Goal: Task Accomplishment & Management: Use online tool/utility

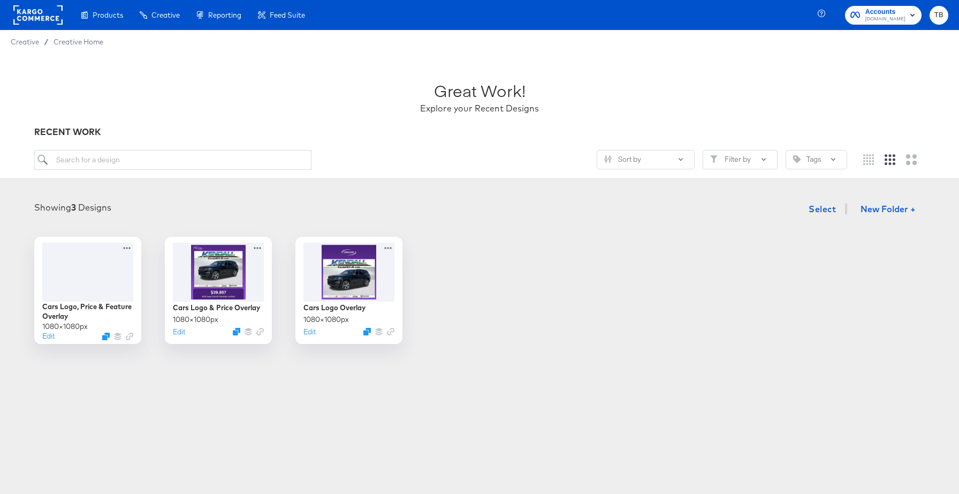
click at [912, 18] on rect "button" at bounding box center [912, 15] width 13 height 13
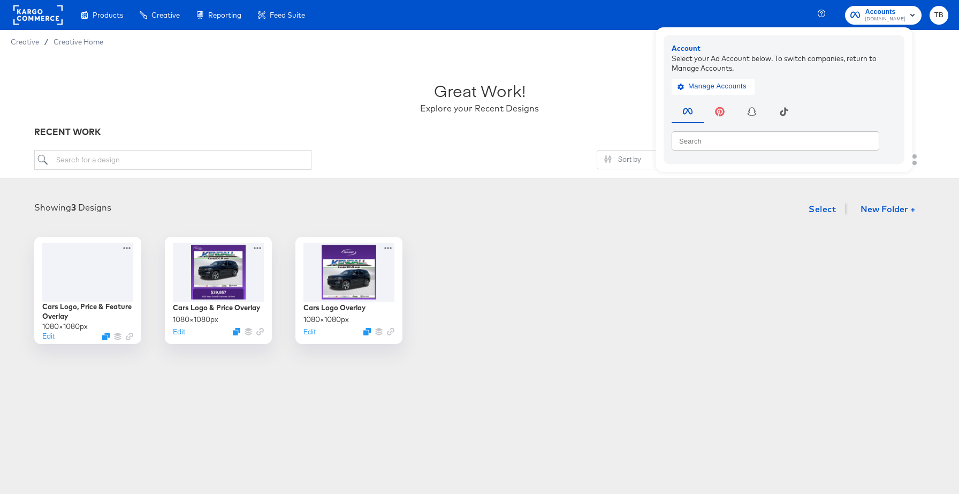
click at [912, 18] on rect "button" at bounding box center [912, 15] width 13 height 13
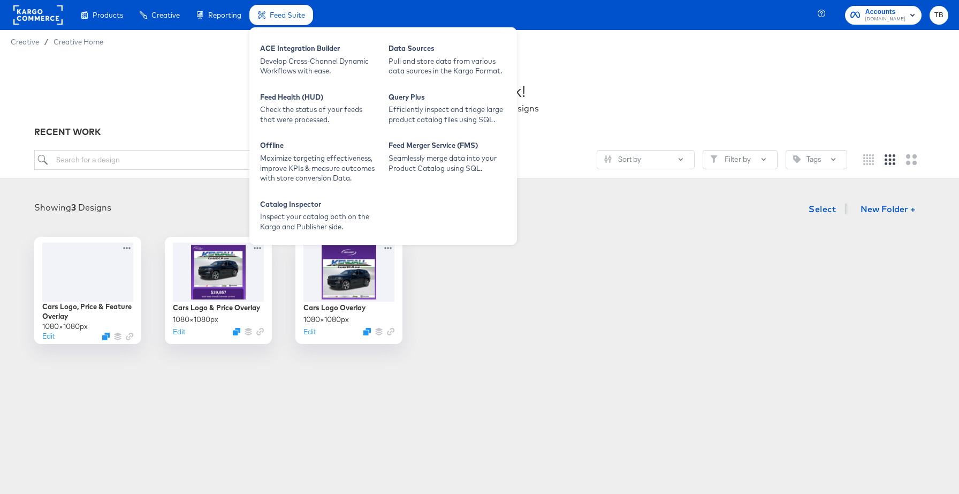
click at [284, 18] on span "Feed Suite" at bounding box center [287, 15] width 35 height 9
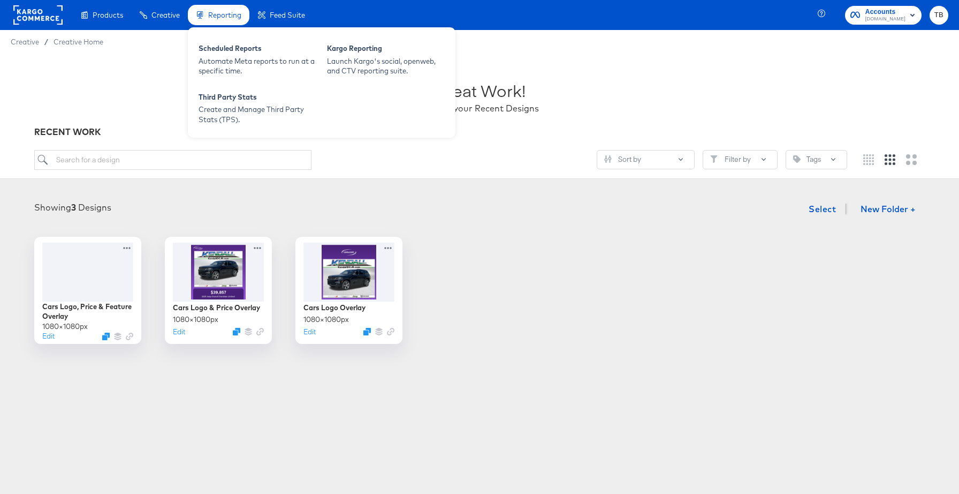
click at [213, 14] on span "Reporting" at bounding box center [224, 15] width 33 height 9
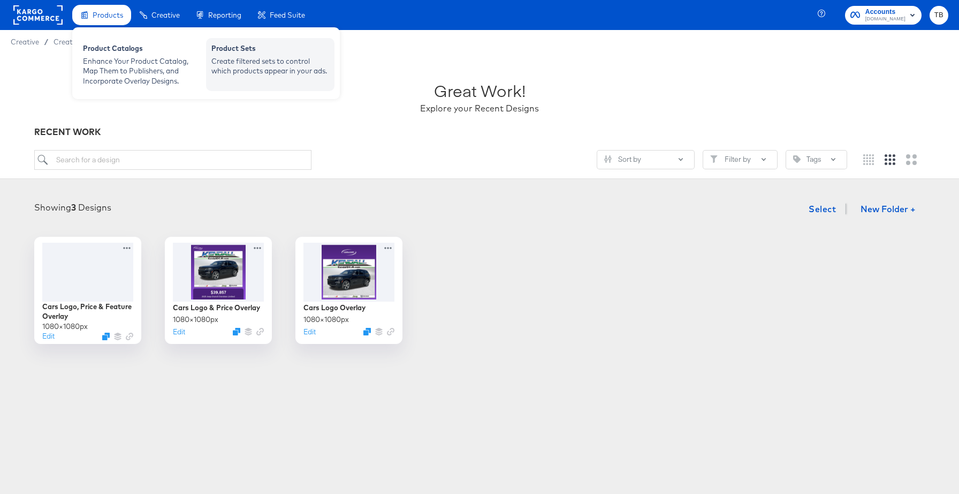
click at [273, 58] on div "Create filtered sets to control which products appear in your ads." at bounding box center [270, 66] width 118 height 20
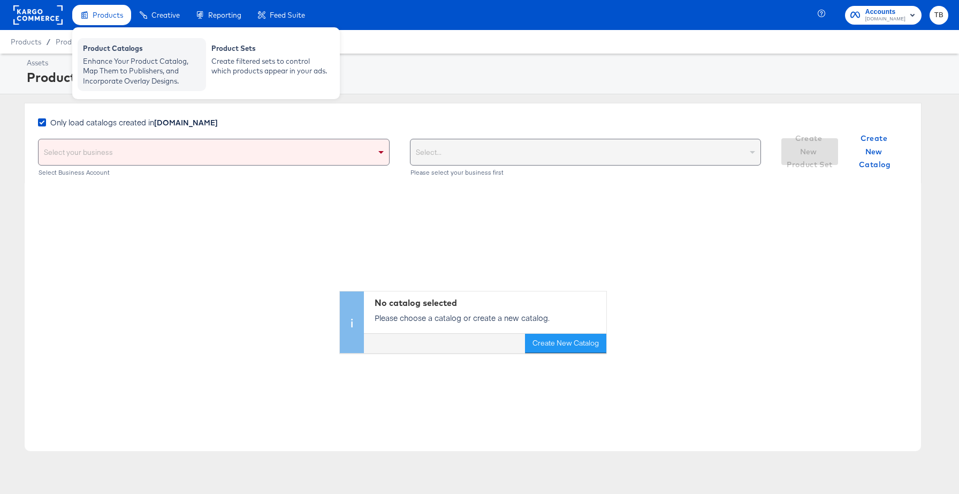
click at [110, 65] on div "Enhance Your Product Catalog, Map Them to Publishers, and Incorporate Overlay D…" at bounding box center [142, 71] width 118 height 30
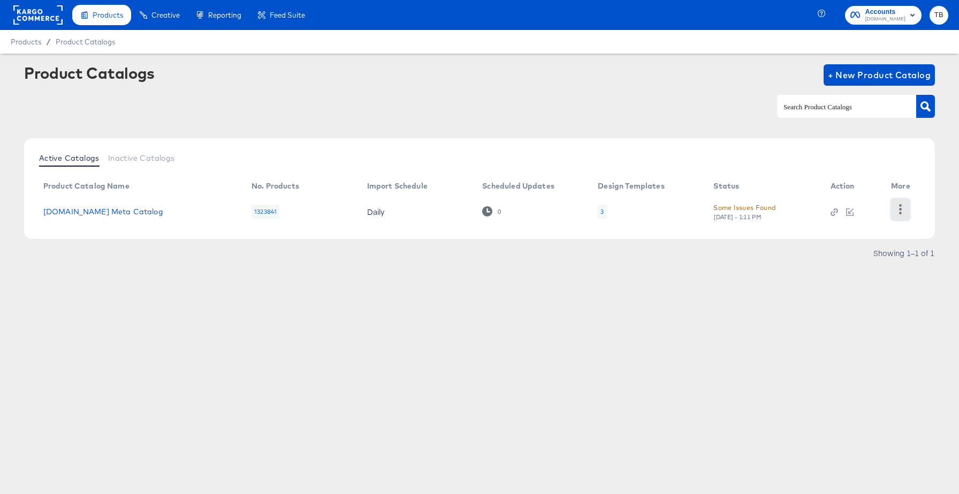
click at [902, 206] on icon "button" at bounding box center [901, 209] width 10 height 10
click at [920, 170] on div "Active Catalogs Inactive Catalogs Product Catalog Name No. Products Import Sche…" at bounding box center [479, 188] width 911 height 101
click at [107, 211] on link "[DOMAIN_NAME] Meta Catalog" at bounding box center [103, 211] width 120 height 9
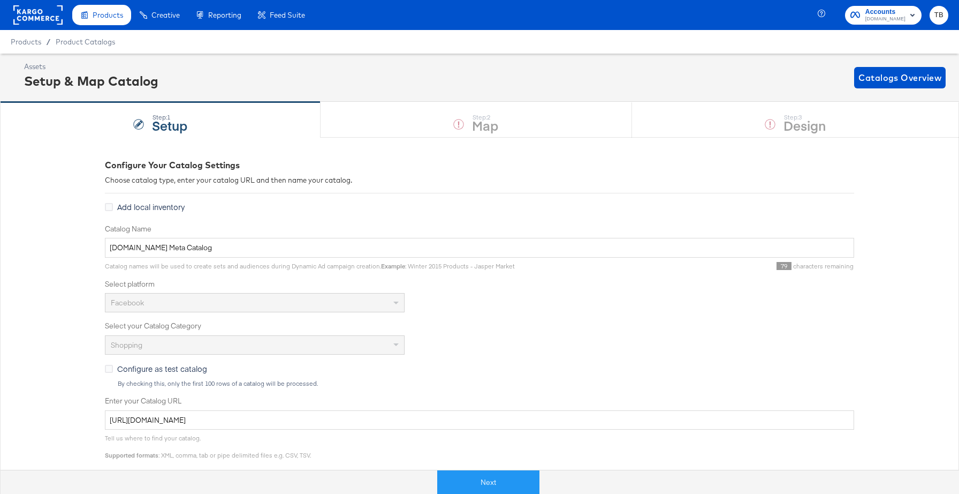
click at [788, 132] on div "Step: 1 Setup Step: 2 Map Step: 3 Design" at bounding box center [479, 119] width 959 height 35
click at [523, 480] on button "Next" at bounding box center [488, 482] width 102 height 24
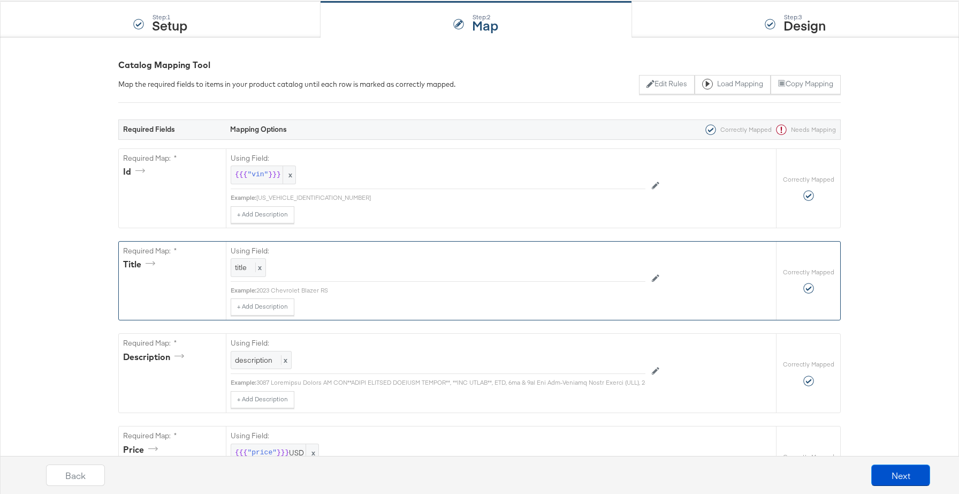
scroll to position [206, 0]
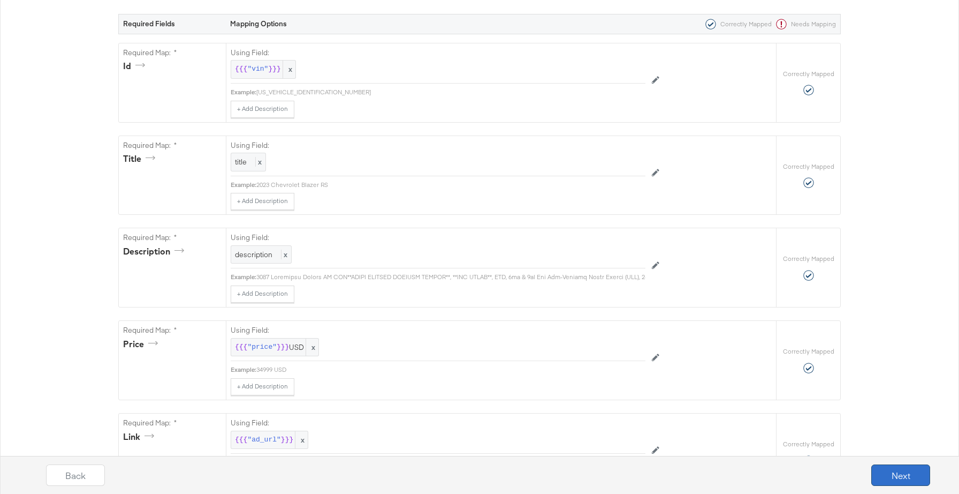
click at [913, 474] on button "Next" at bounding box center [901, 474] width 59 height 21
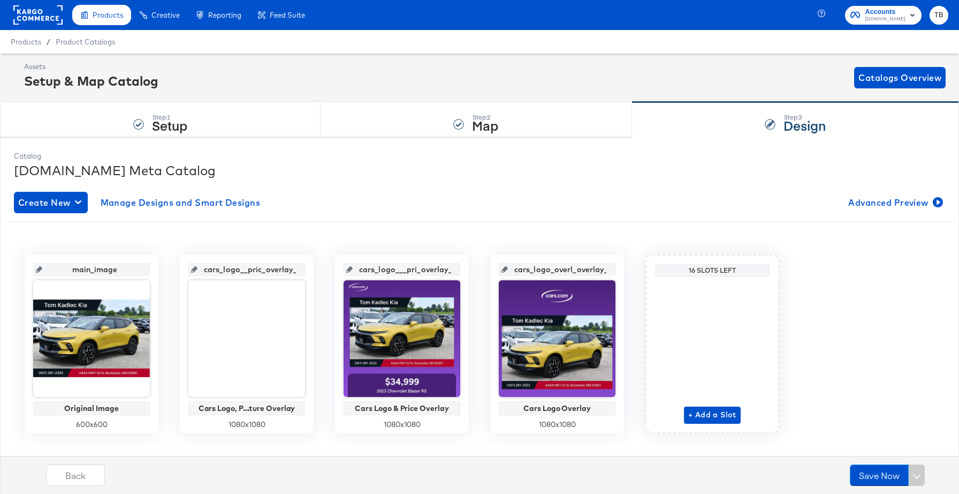
scroll to position [17, 0]
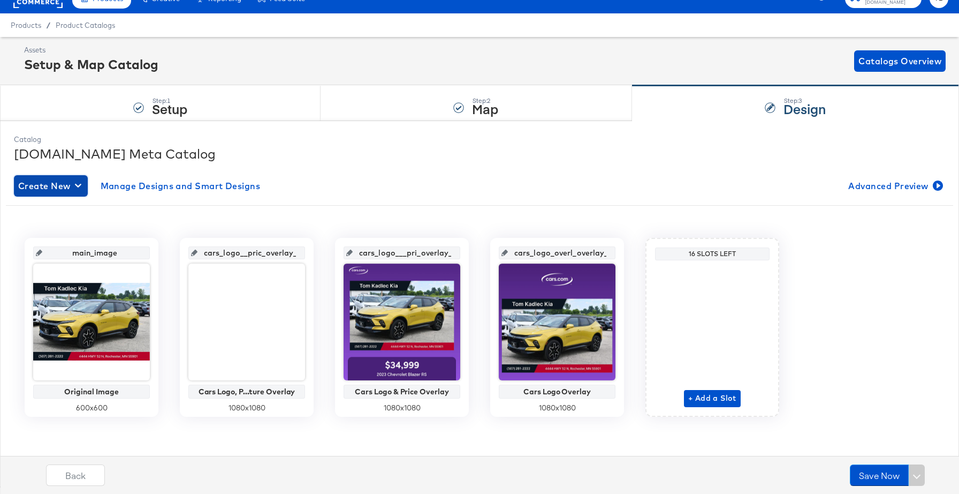
click at [77, 187] on icon "button" at bounding box center [78, 185] width 6 height 10
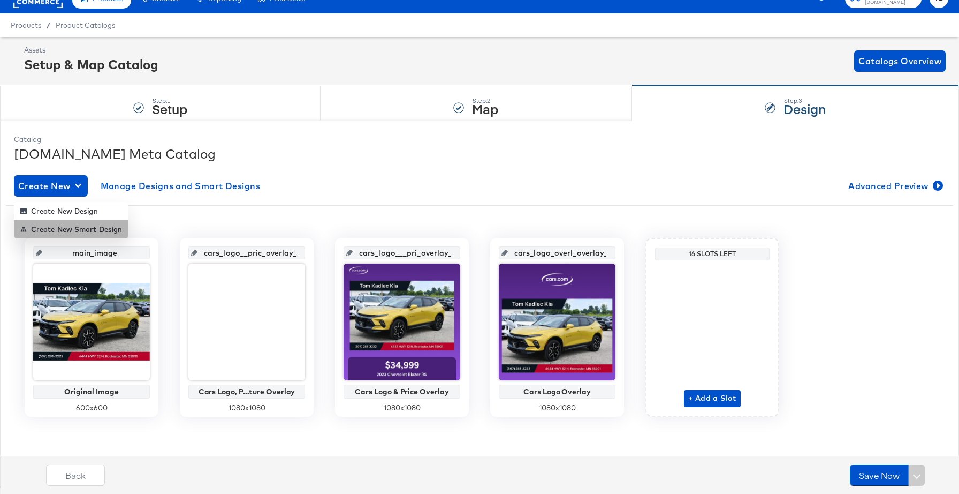
click at [81, 227] on div "Create New Smart Design" at bounding box center [71, 229] width 102 height 9
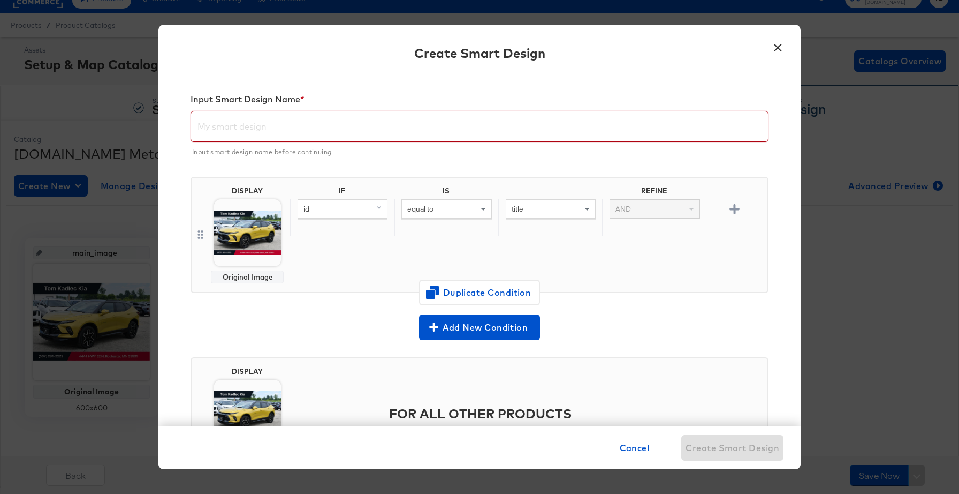
click at [274, 129] on input "text" at bounding box center [479, 122] width 577 height 30
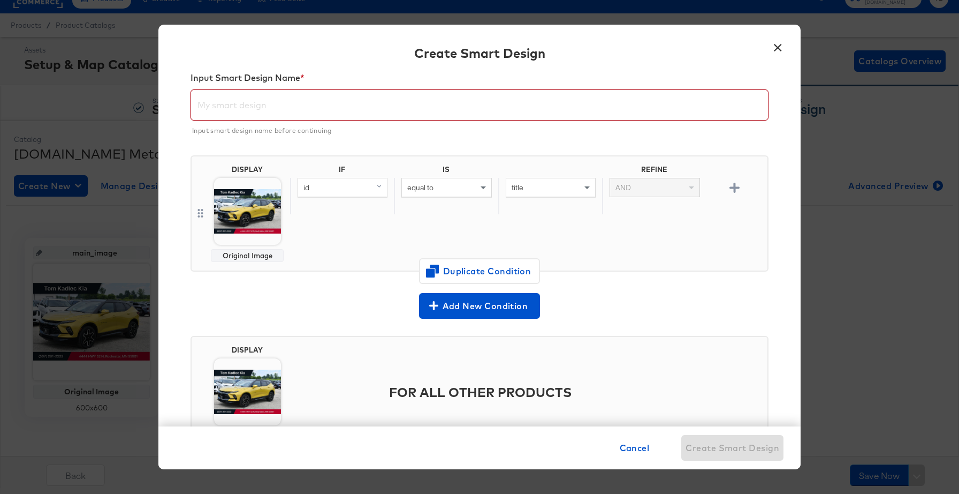
scroll to position [0, 0]
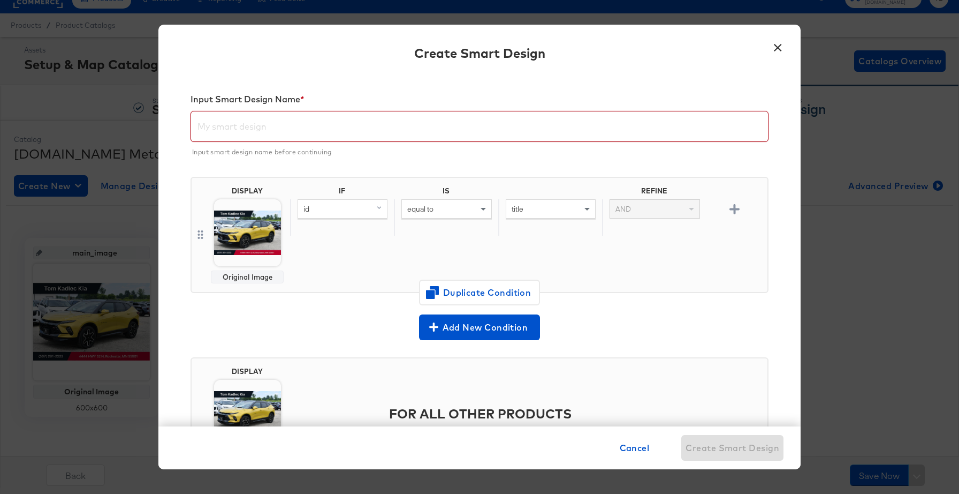
paste input "Cars Logo, Price & Feature Overlay"
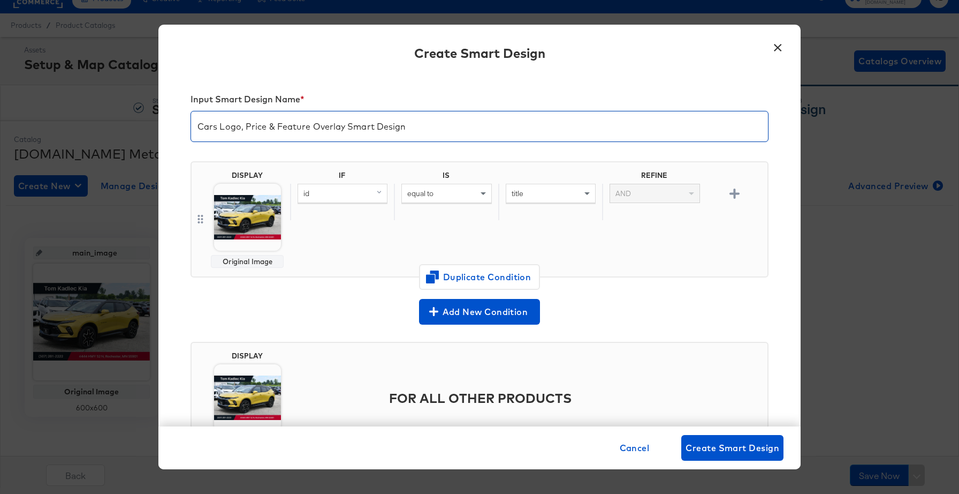
type input "Cars Logo, Price & Feature Overlay Smart Design"
click at [242, 231] on img at bounding box center [247, 217] width 67 height 67
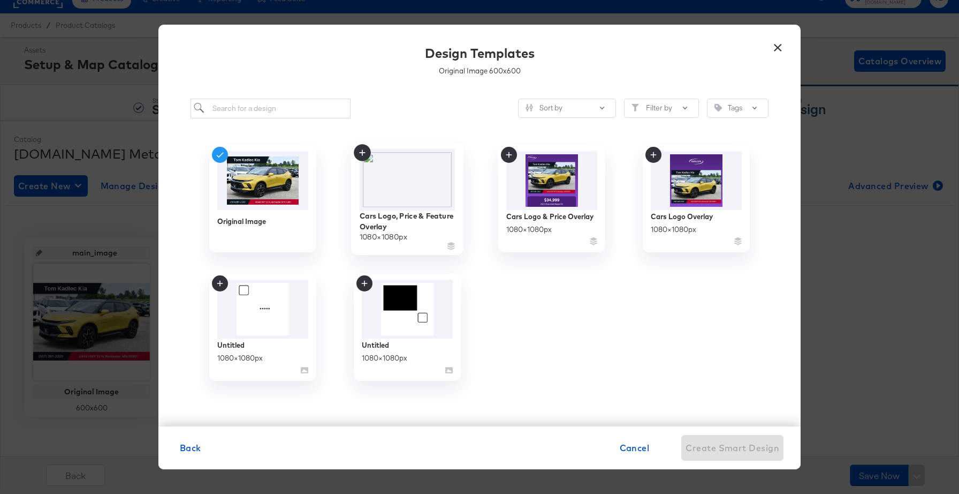
click at [419, 188] on img at bounding box center [408, 179] width 96 height 62
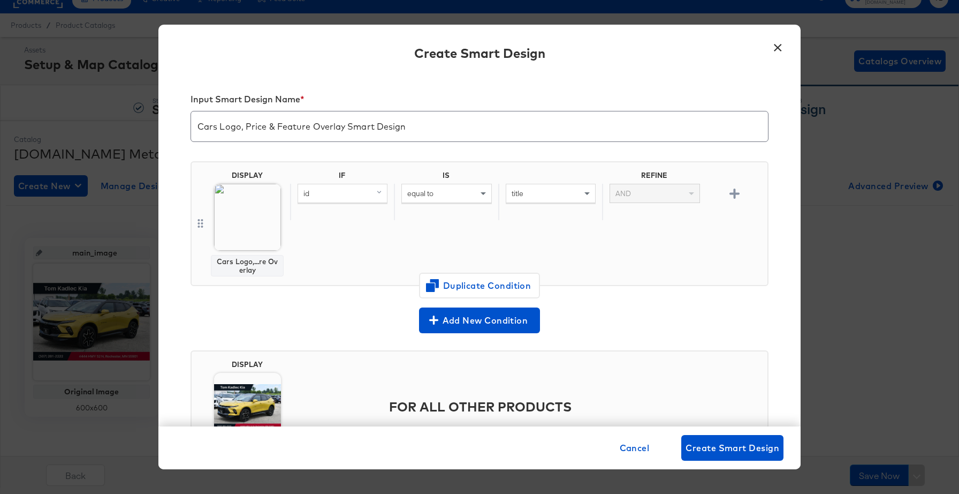
click at [245, 226] on img at bounding box center [247, 217] width 67 height 67
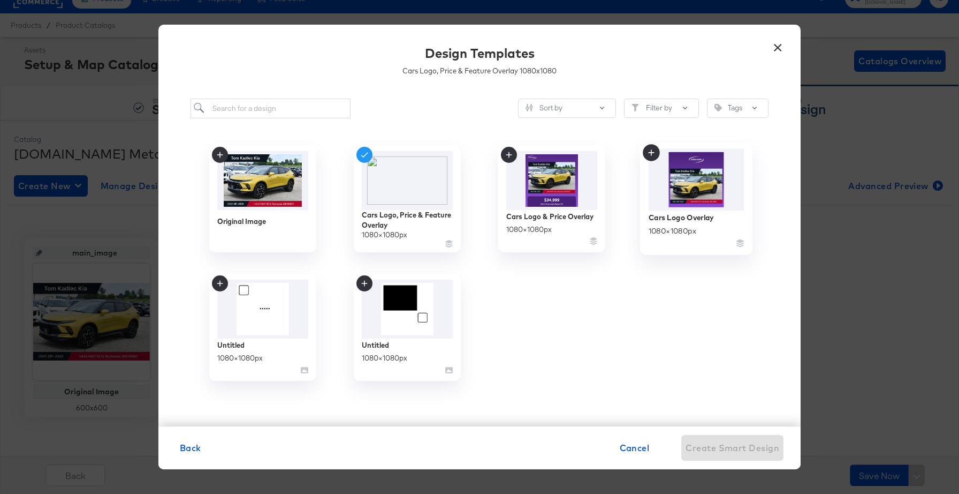
click at [718, 186] on img at bounding box center [697, 179] width 96 height 62
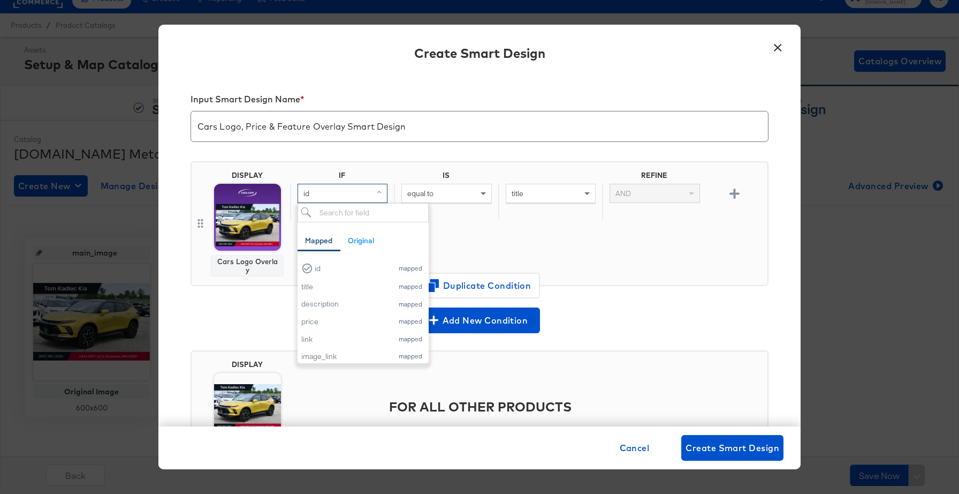
click at [372, 195] on div "id" at bounding box center [342, 193] width 89 height 18
click at [360, 309] on div "price" at bounding box center [344, 304] width 86 height 10
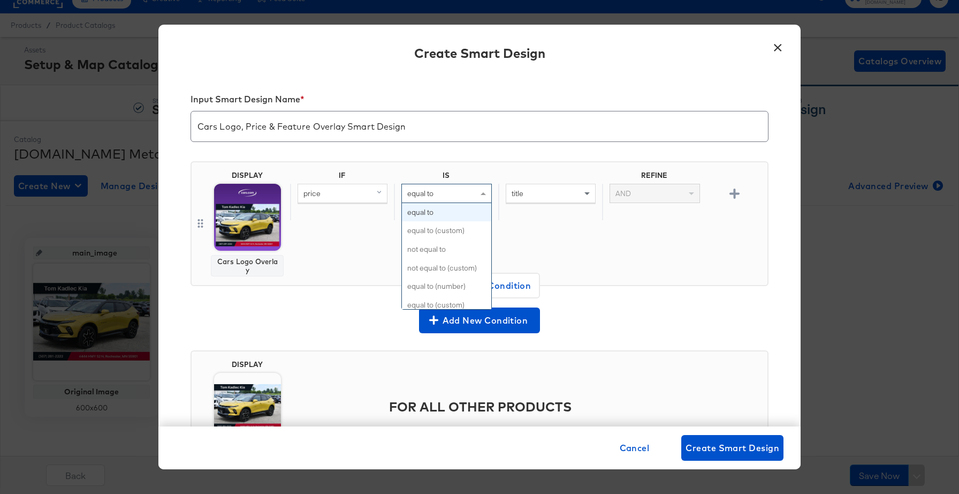
click at [460, 195] on div "equal to" at bounding box center [446, 193] width 89 height 18
click at [512, 223] on div "IF IS REFINE price equal to equal to equal to (custom) not equal to not equal t…" at bounding box center [526, 223] width 473 height 105
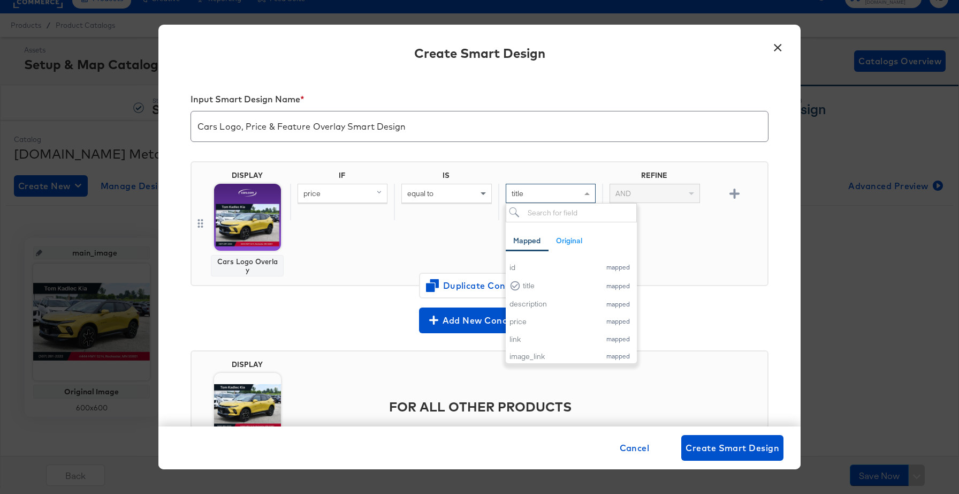
click at [550, 193] on div "title" at bounding box center [550, 193] width 89 height 18
click at [438, 196] on div "equal to" at bounding box center [446, 193] width 89 height 18
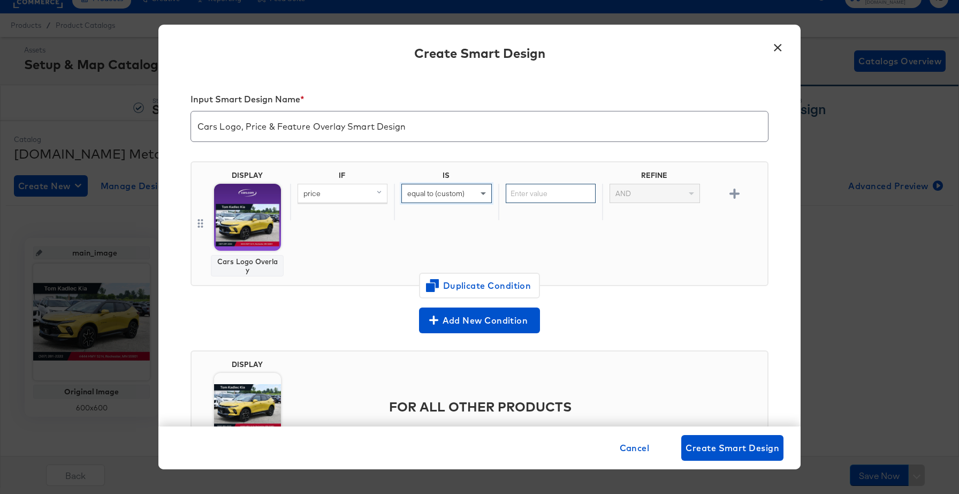
click at [548, 194] on input "text" at bounding box center [551, 194] width 90 height 20
click at [571, 223] on div "IF IS REFINE price equal to (custom) AND" at bounding box center [526, 223] width 473 height 105
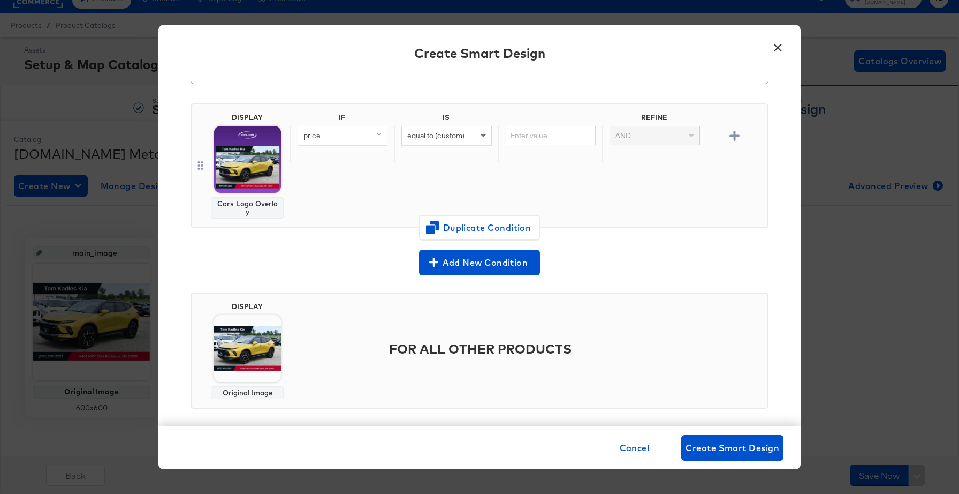
scroll to position [68, 0]
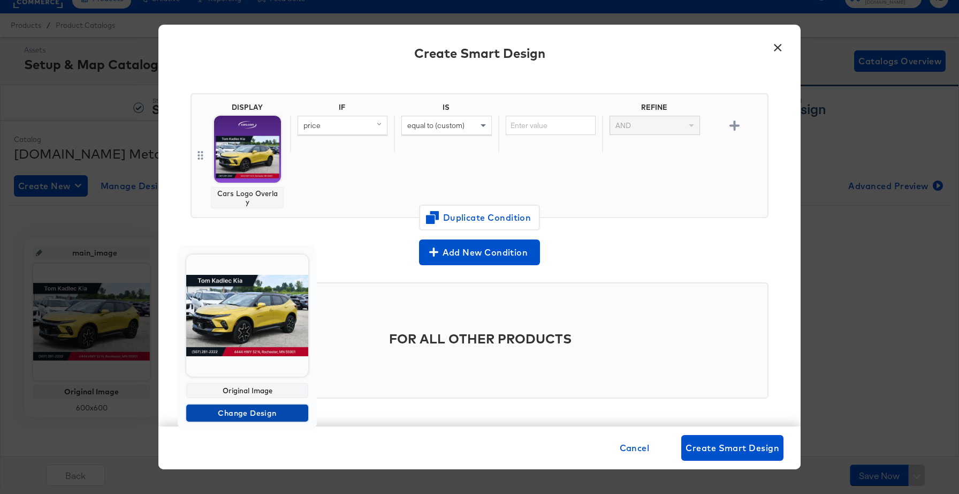
click at [273, 415] on span "Change Design" at bounding box center [248, 412] width 114 height 13
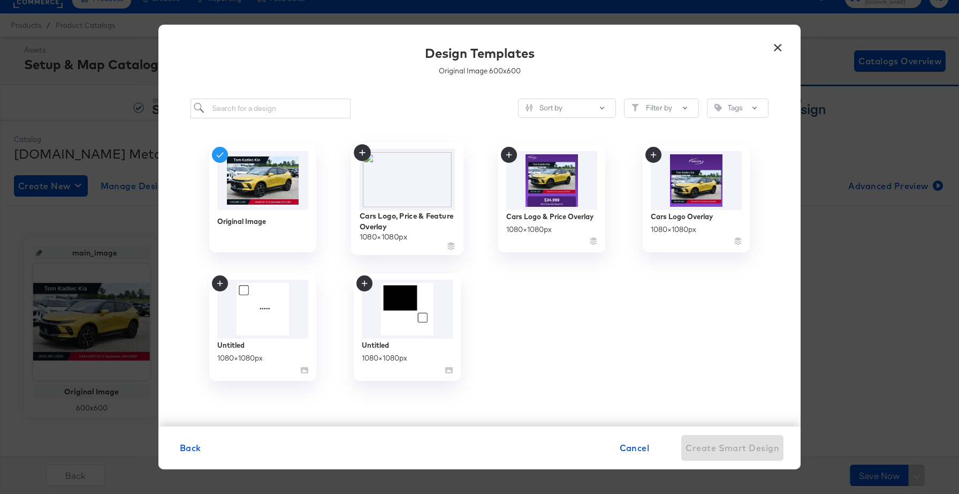
click at [448, 187] on img at bounding box center [408, 179] width 96 height 62
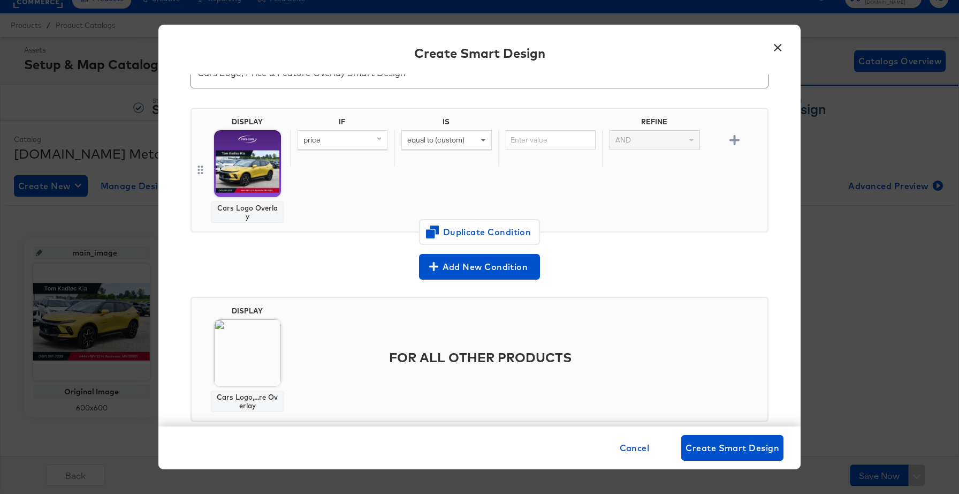
scroll to position [77, 0]
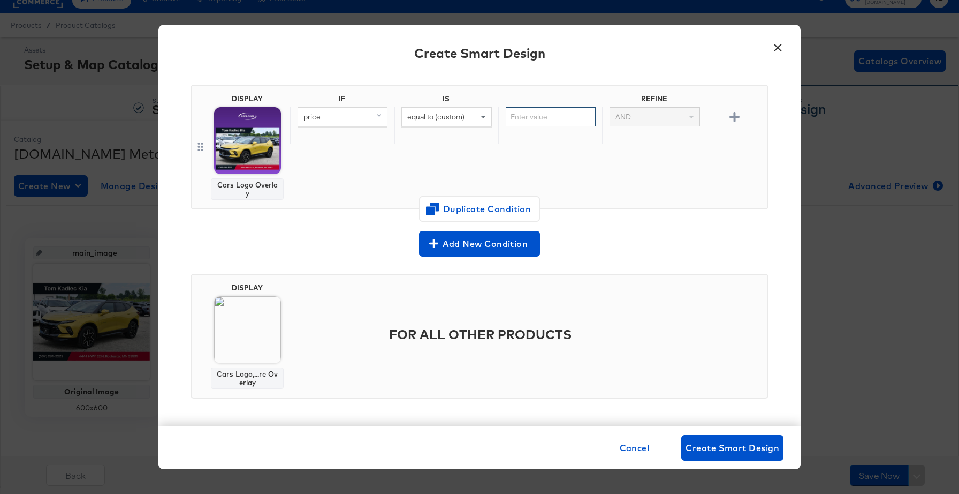
click at [543, 120] on input "text" at bounding box center [551, 117] width 90 height 20
type input "0"
click at [557, 169] on div "IF IS REFINE price equal to (custom) 0 AND" at bounding box center [526, 146] width 473 height 105
click at [476, 116] on div "equal to (custom)" at bounding box center [446, 117] width 89 height 18
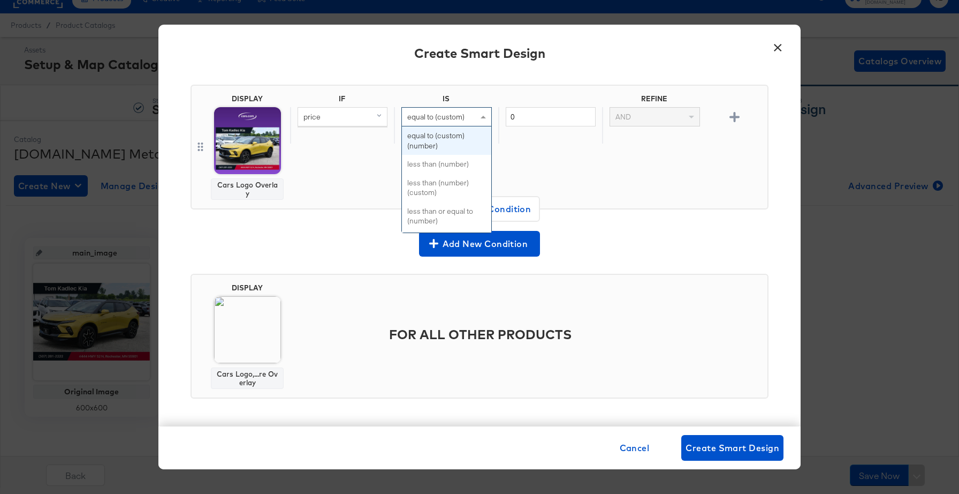
scroll to position [94, 0]
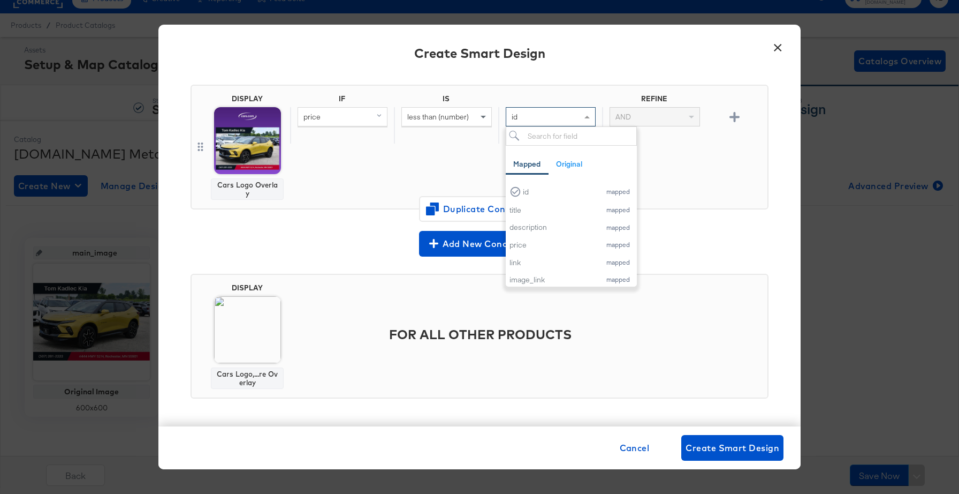
click at [534, 114] on div "id" at bounding box center [550, 117] width 89 height 18
click at [489, 120] on span at bounding box center [484, 117] width 13 height 18
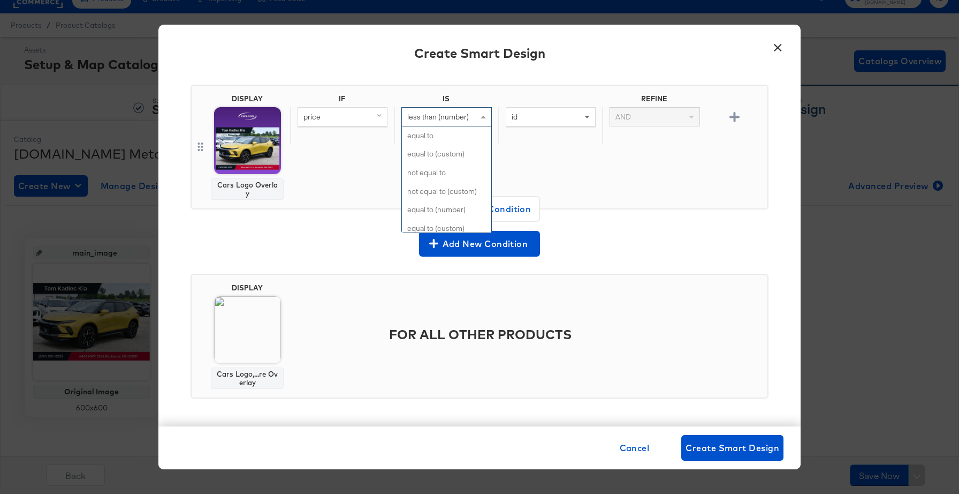
scroll to position [121, 0]
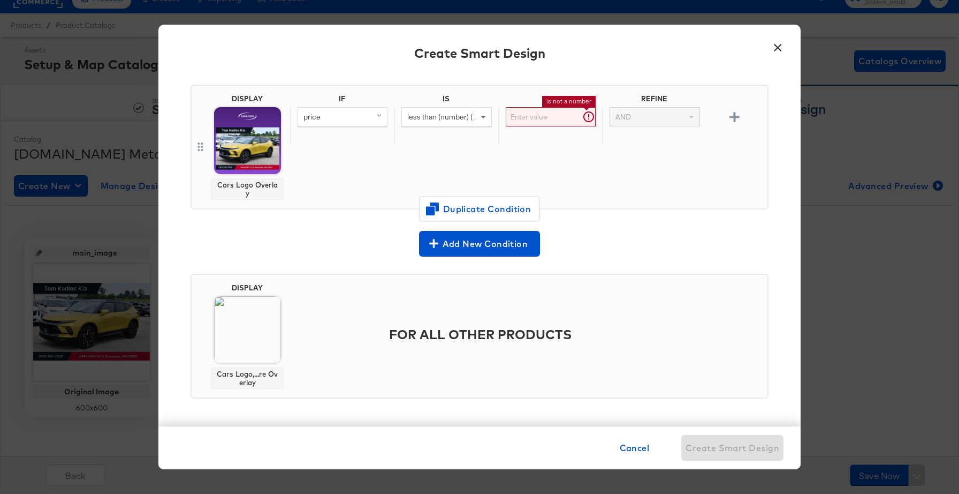
click at [544, 115] on input "text" at bounding box center [551, 117] width 90 height 20
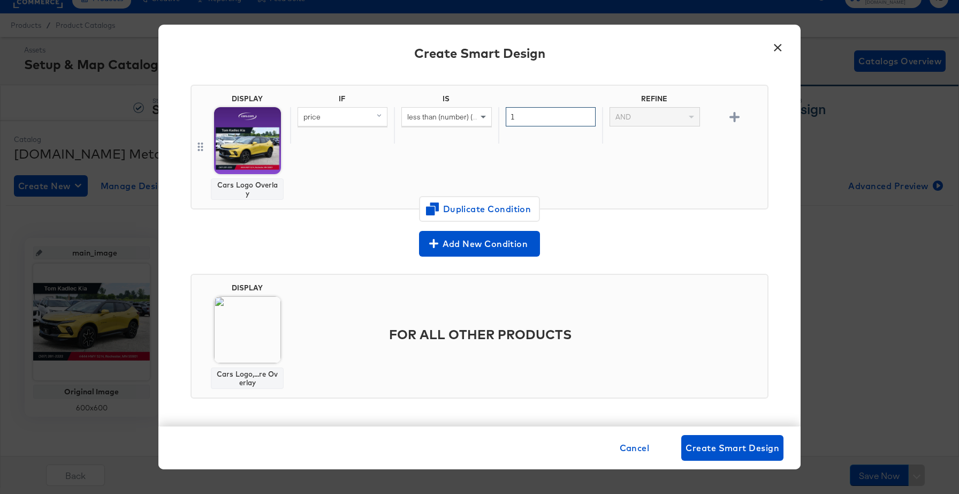
type input "1"
click at [612, 161] on div "IF IS REFINE price less than (number) (custom) 1 AND" at bounding box center [526, 146] width 473 height 105
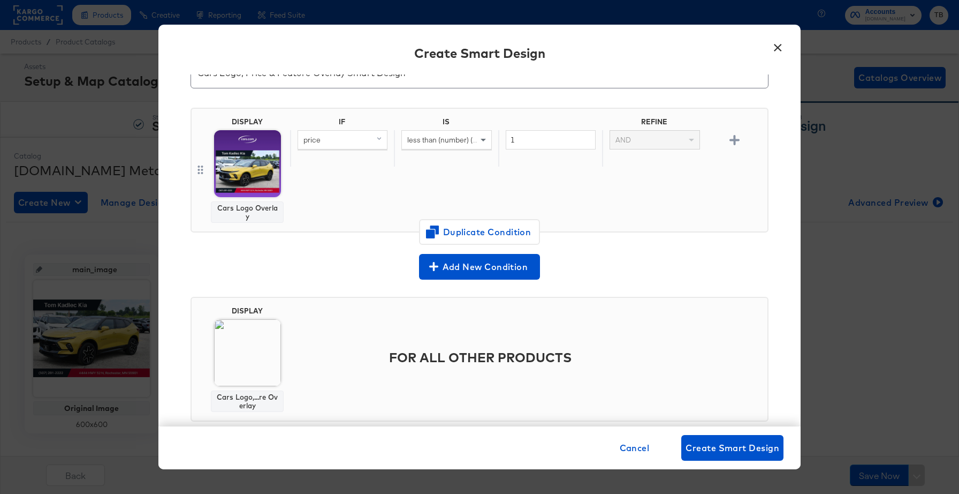
scroll to position [0, 0]
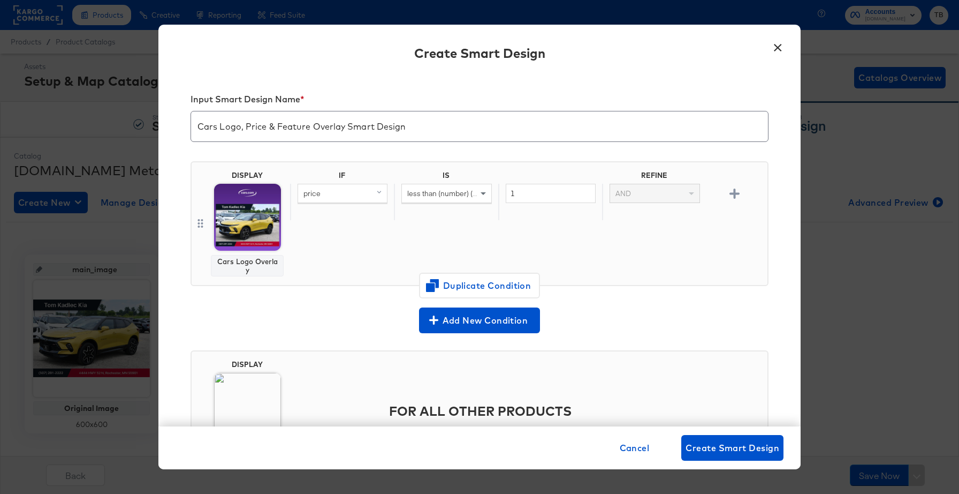
click at [246, 228] on img at bounding box center [247, 217] width 67 height 67
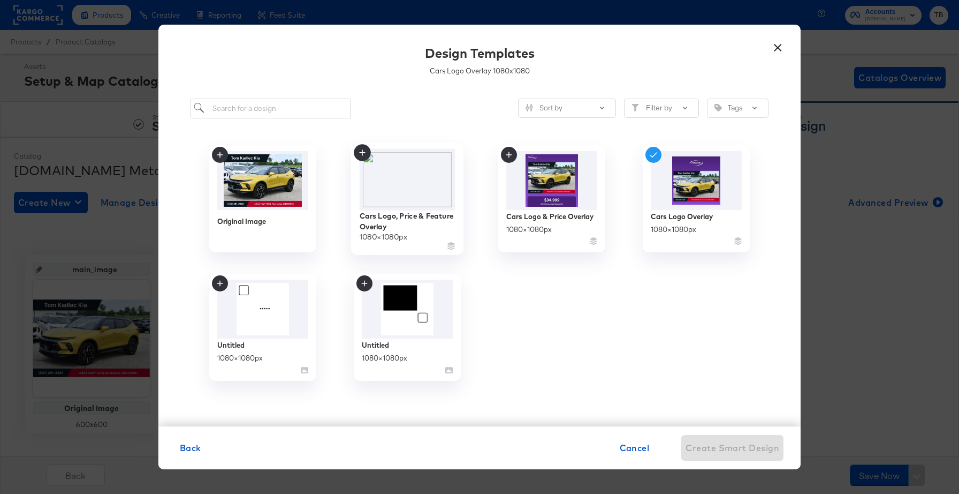
click at [428, 192] on img at bounding box center [408, 179] width 96 height 62
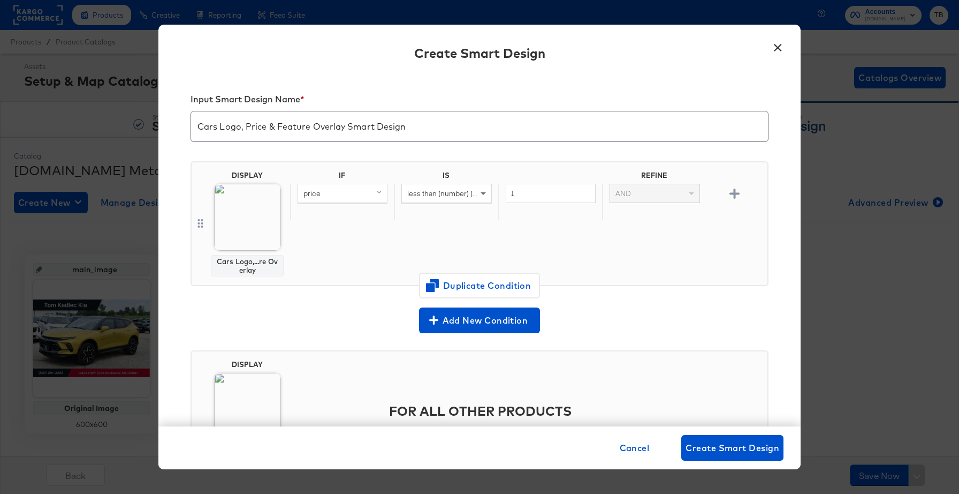
click at [470, 197] on span "less than (number) (custom)" at bounding box center [453, 193] width 93 height 10
click at [561, 192] on div "id" at bounding box center [550, 193] width 89 height 18
click at [471, 193] on div "not equal to" at bounding box center [446, 193] width 89 height 18
click at [551, 191] on input "text" at bounding box center [551, 194] width 90 height 20
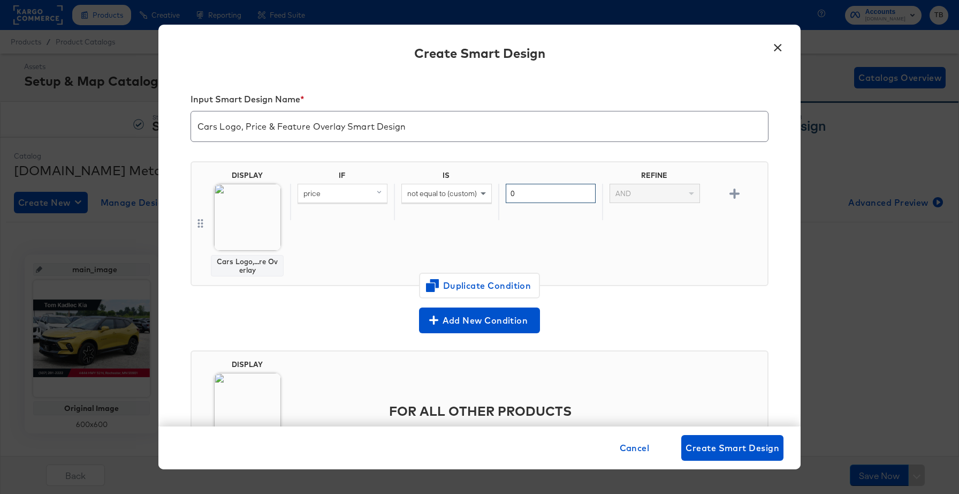
type input "0"
click at [596, 244] on div "IF IS REFINE price not equal to (custom) 0 AND" at bounding box center [526, 223] width 473 height 105
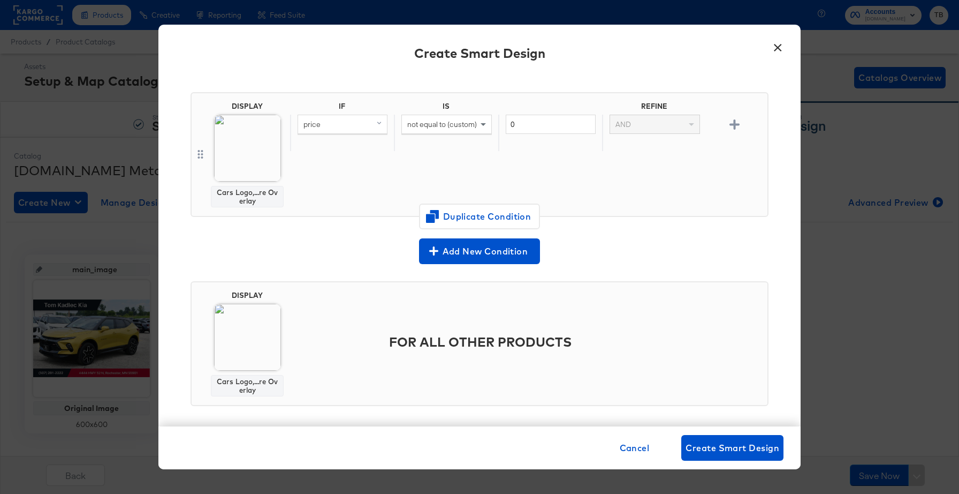
scroll to position [76, 0]
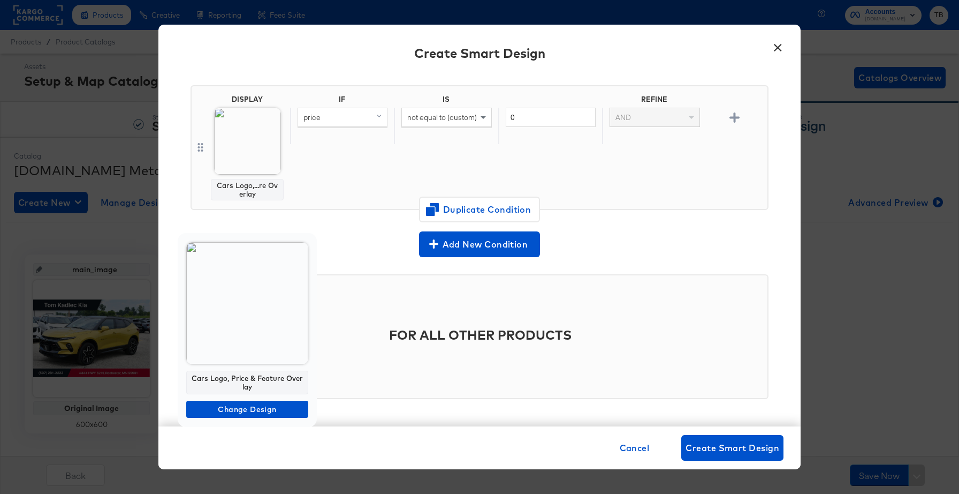
click at [252, 327] on body "Products Creative Reporting Feed Suite Accounts Cars.com TB Products / Product …" at bounding box center [479, 255] width 959 height 511
click at [249, 405] on span "Change Design" at bounding box center [248, 409] width 114 height 13
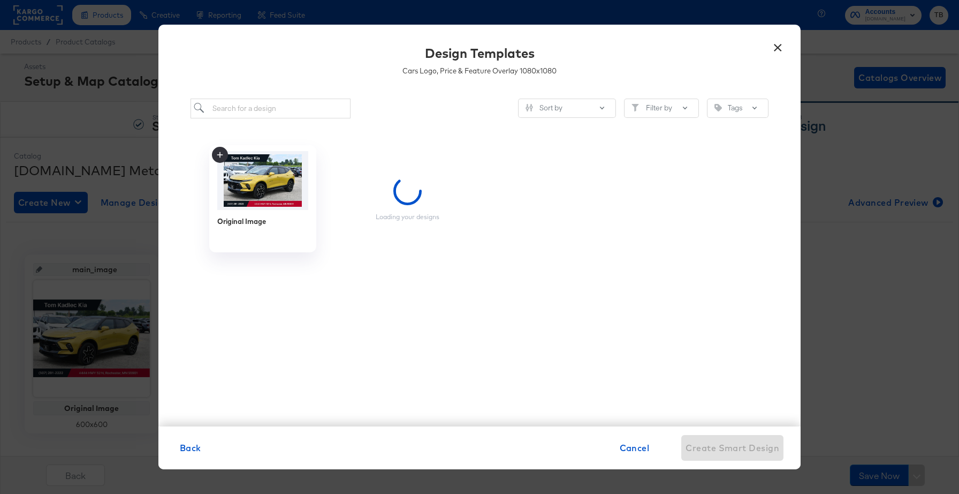
scroll to position [0, 0]
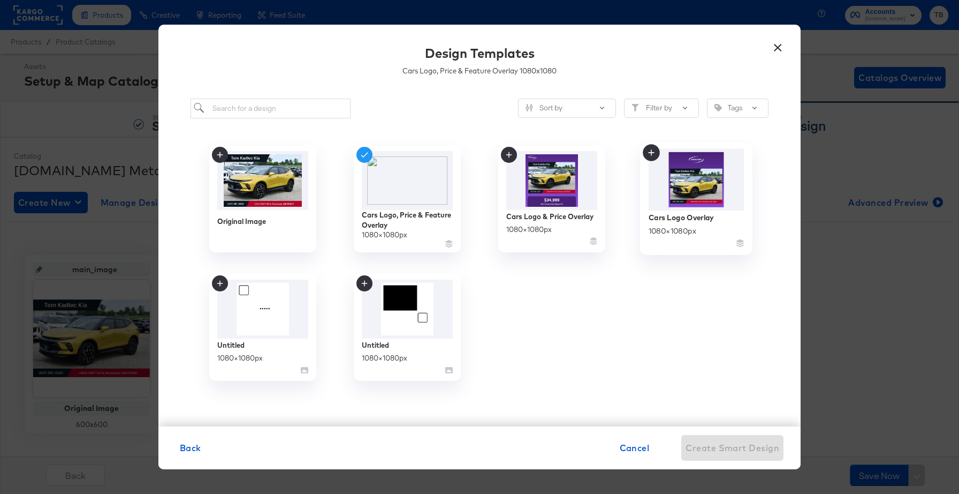
click at [701, 195] on img at bounding box center [697, 179] width 96 height 62
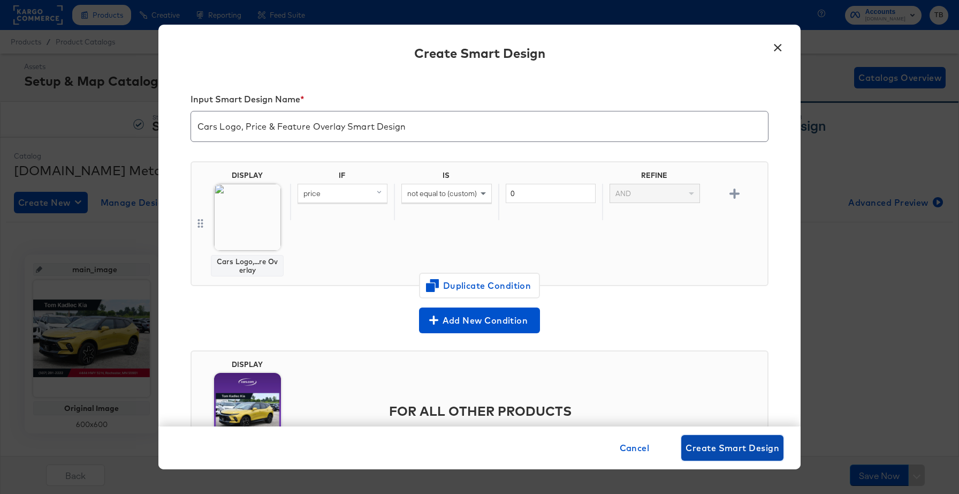
click at [728, 448] on span "Create Smart Design" at bounding box center [733, 447] width 94 height 15
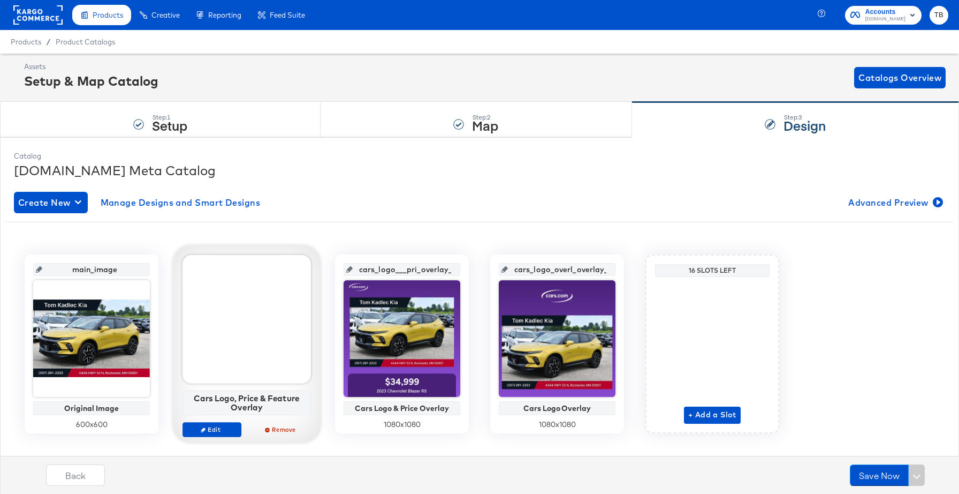
scroll to position [17, 0]
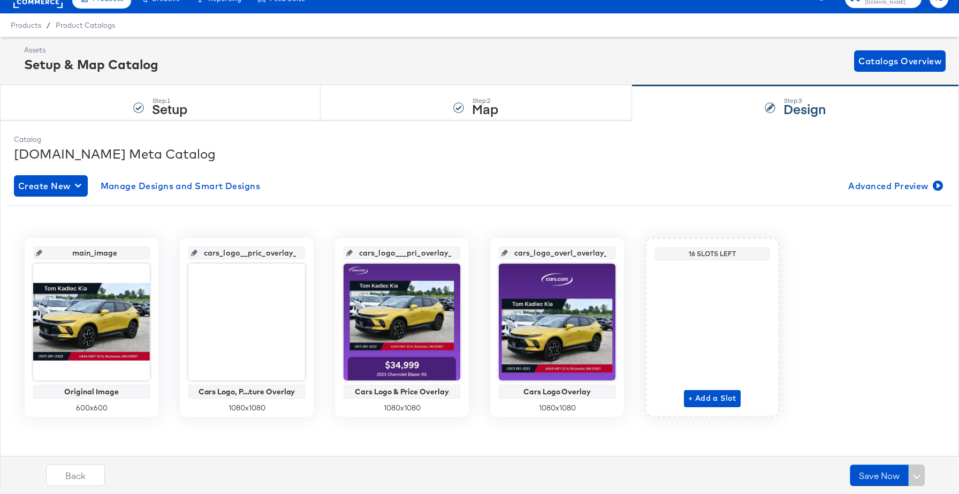
click at [263, 253] on input "cars_logo__pric_overlay_1" at bounding box center [250, 248] width 105 height 29
click at [415, 254] on input "cars_logo___pri_overlay_2" at bounding box center [405, 248] width 105 height 29
click at [554, 251] on input "cars_logo_overl_overlay_3" at bounding box center [560, 248] width 105 height 29
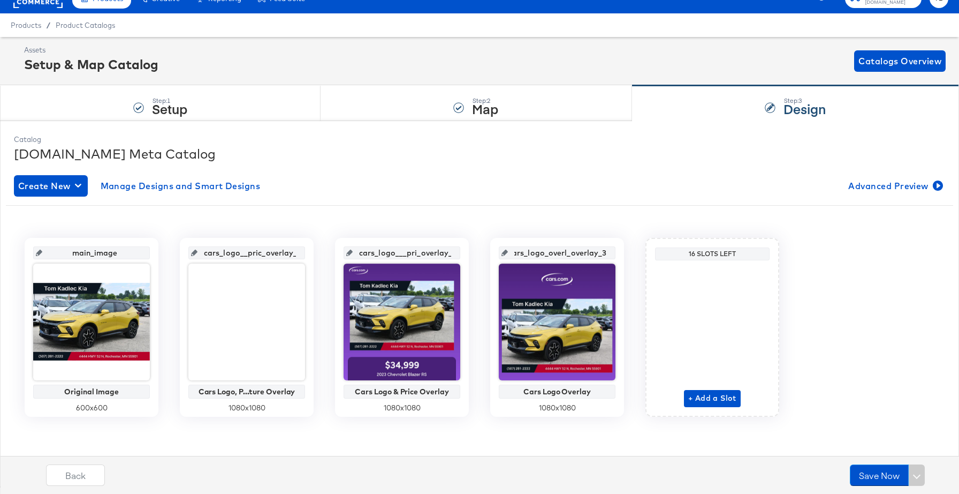
scroll to position [0, 0]
click at [427, 205] on div "main_image Original Image 600 x 600 cars_logo__pric_overlay_1 Cars Logo, P...tu…" at bounding box center [480, 323] width 948 height 236
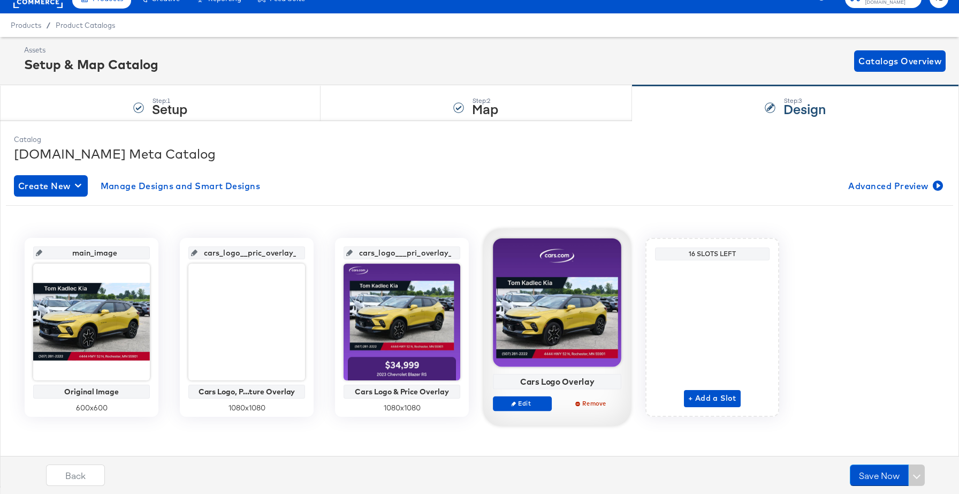
click at [614, 350] on div at bounding box center [557, 302] width 128 height 128
click at [528, 405] on span "Edit" at bounding box center [522, 403] width 49 height 8
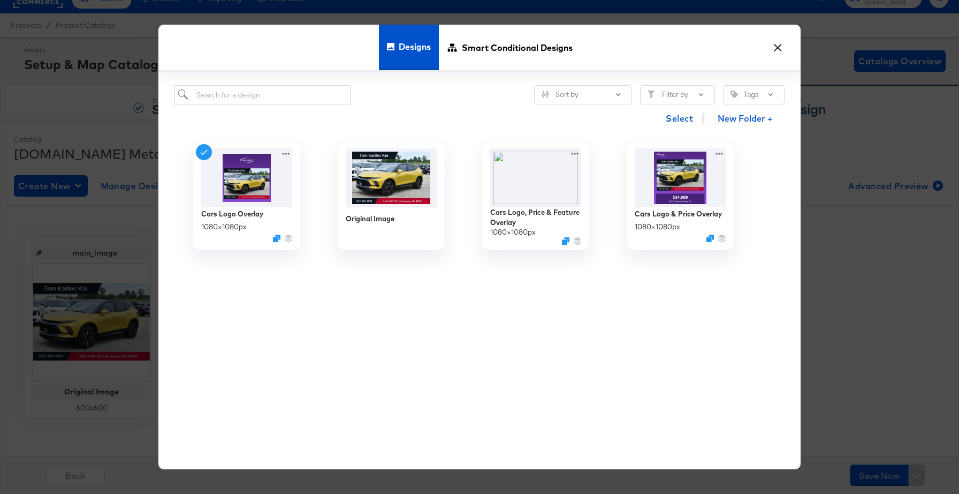
click at [857, 261] on div "× Designs Smart Conditional Designs Sort by Filter by Tags Select New Folder + …" at bounding box center [479, 247] width 959 height 494
click at [777, 50] on button "×" at bounding box center [777, 44] width 19 height 19
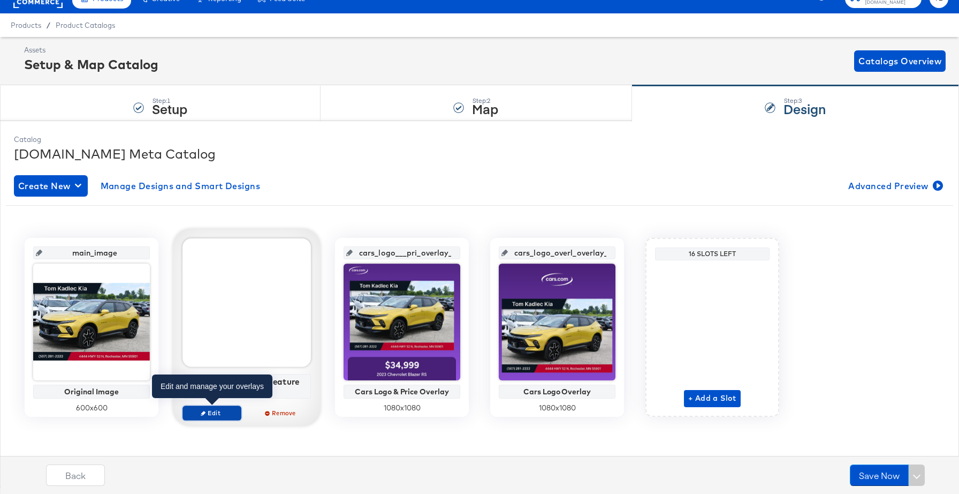
click at [214, 411] on span "Edit" at bounding box center [211, 413] width 49 height 8
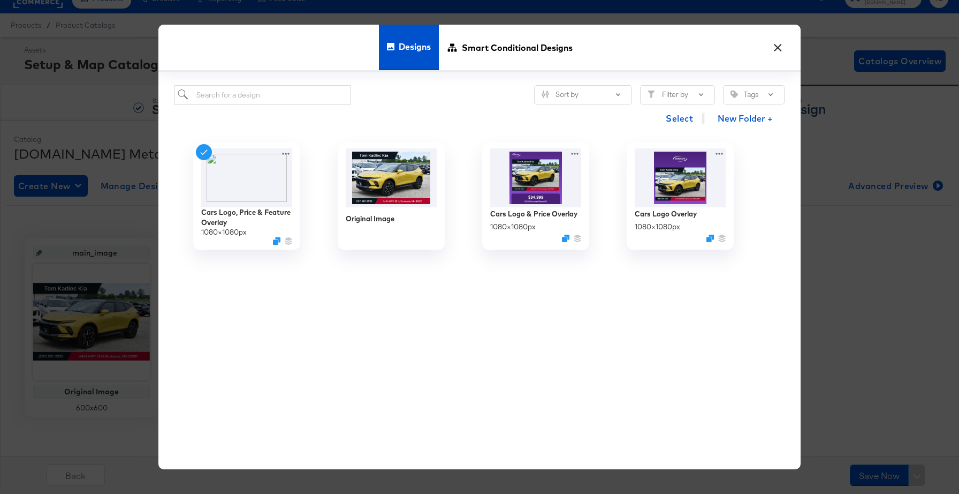
click at [783, 47] on button "×" at bounding box center [777, 44] width 19 height 19
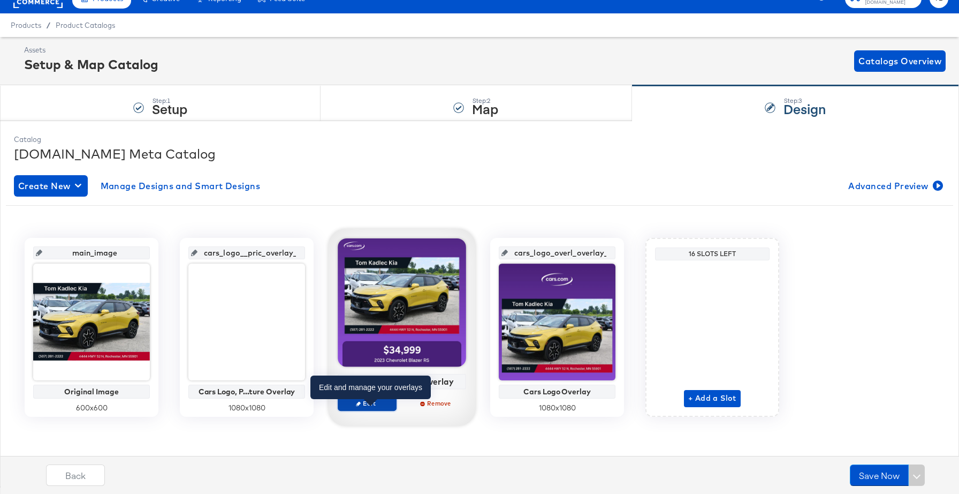
click at [368, 409] on button "Edit" at bounding box center [367, 403] width 59 height 15
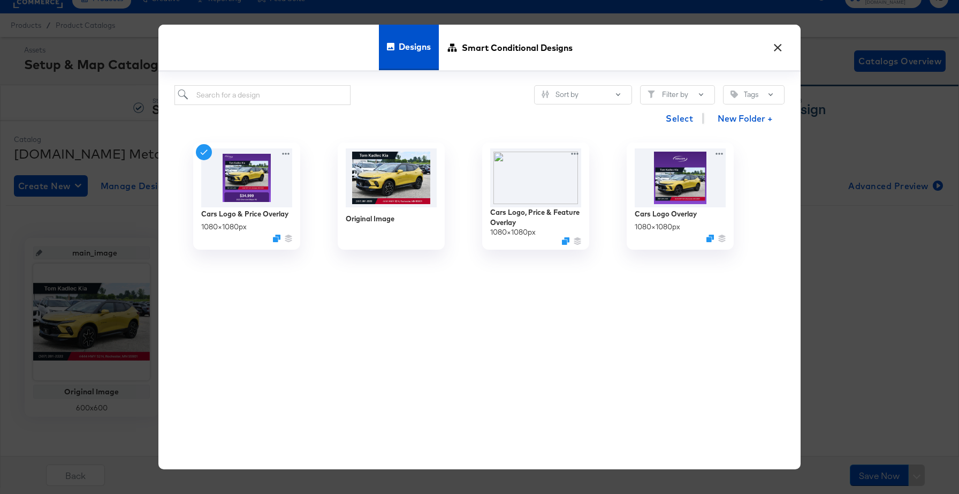
click at [784, 49] on button "×" at bounding box center [777, 44] width 19 height 19
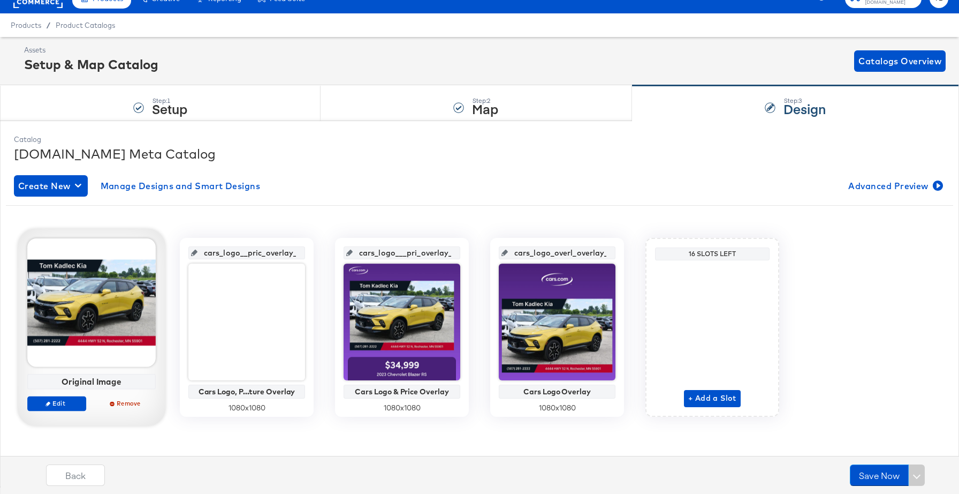
click at [62, 410] on div "Edit Remove" at bounding box center [91, 408] width 128 height 24
click at [62, 403] on span "Edit" at bounding box center [56, 403] width 49 height 8
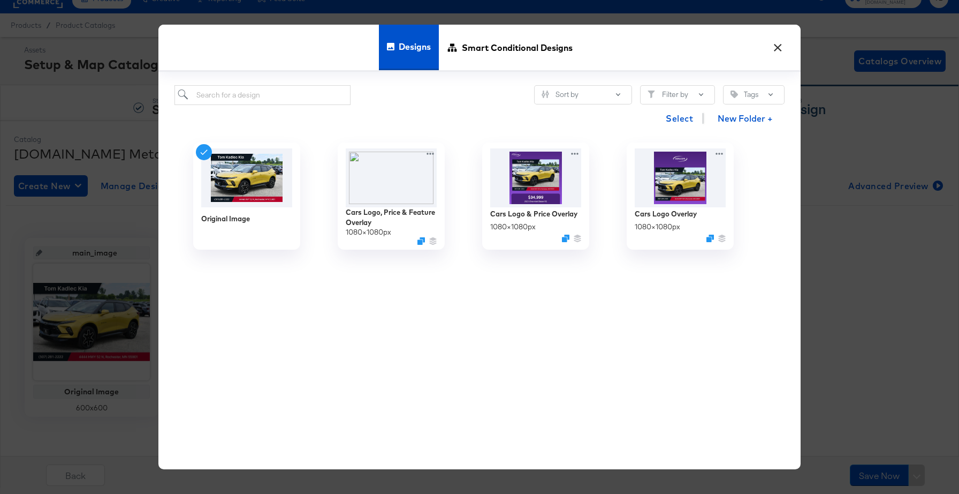
click at [778, 49] on button "×" at bounding box center [777, 44] width 19 height 19
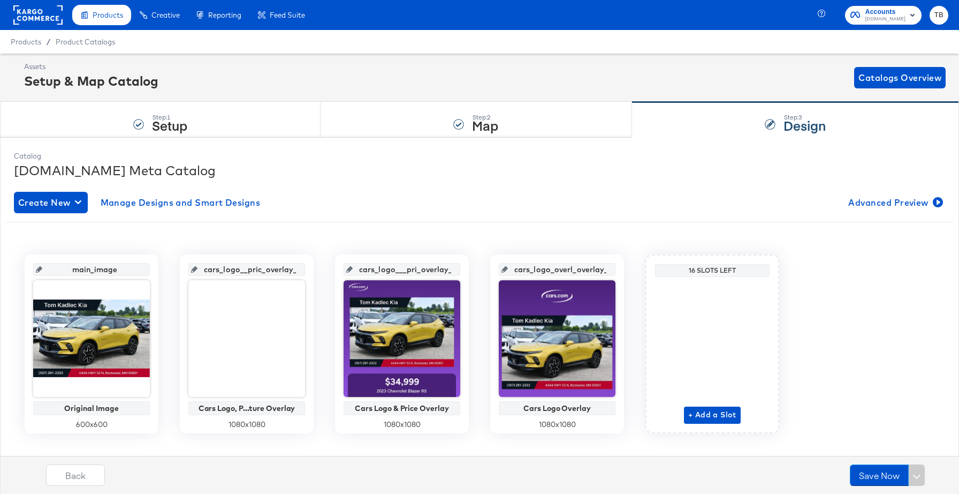
scroll to position [17, 0]
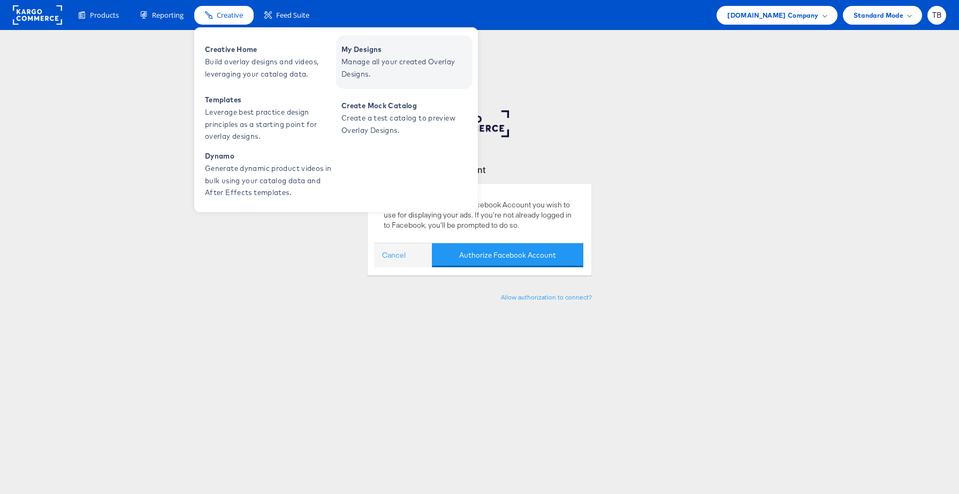
click at [379, 64] on span "Manage all your created Overlay Designs." at bounding box center [406, 68] width 128 height 25
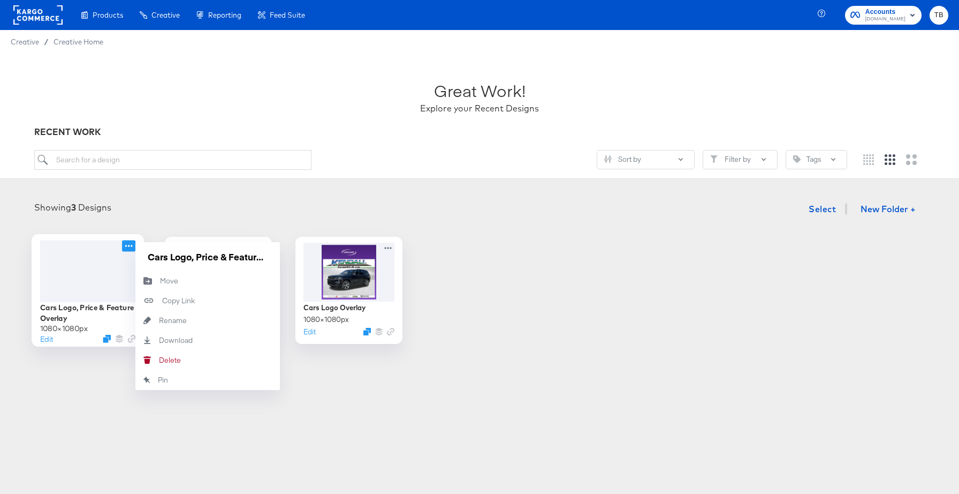
click at [131, 246] on icon at bounding box center [128, 245] width 13 height 11
click at [179, 255] on input "Cars Logo, Price & Feature Overlay" at bounding box center [207, 256] width 128 height 21
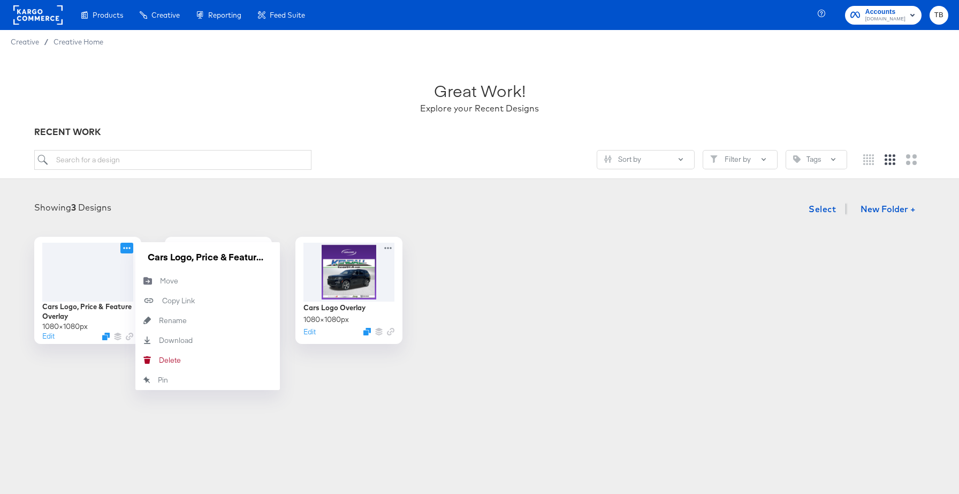
click at [518, 279] on div "Cars Logo, Price & Feature Overlay 1080 × 1080 px Edit Cars Logo, Price & Featu…" at bounding box center [480, 290] width 938 height 107
click at [130, 247] on icon at bounding box center [128, 245] width 13 height 11
click at [194, 259] on input "Cars Logo, Price & Feature Overlay" at bounding box center [207, 256] width 128 height 21
click at [152, 259] on input "Cars Logo, Price & Feature Overlay" at bounding box center [207, 256] width 128 height 21
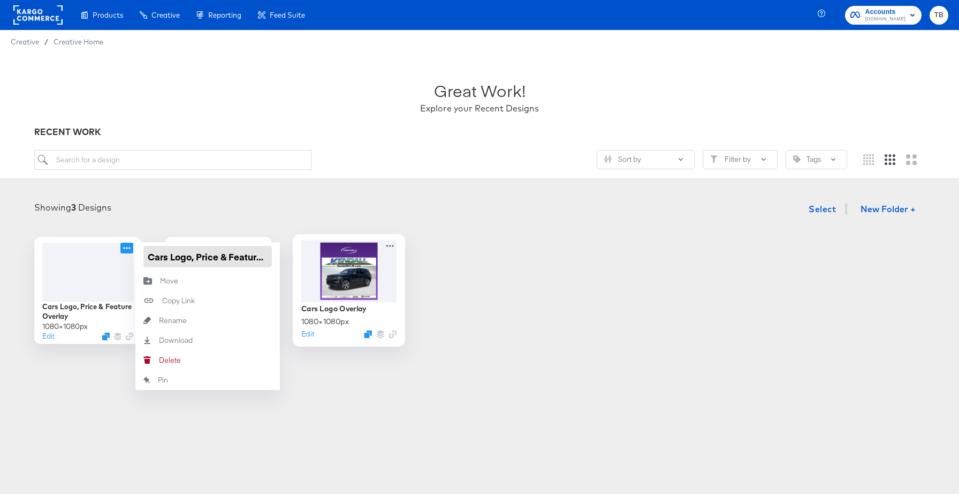
scroll to position [0, 31]
drag, startPoint x: 147, startPoint y: 257, endPoint x: 307, endPoint y: 263, distance: 160.2
click at [307, 263] on div "Cars Logo, Price & Feature Overlay 1080 × 1080 px Edit Cars Logo, Price & Featu…" at bounding box center [480, 290] width 938 height 107
click at [482, 294] on div "Cars Logo, Price & Feature Overlay 1080 × 1080 px Edit Cars Logo, Price & Featu…" at bounding box center [480, 290] width 938 height 107
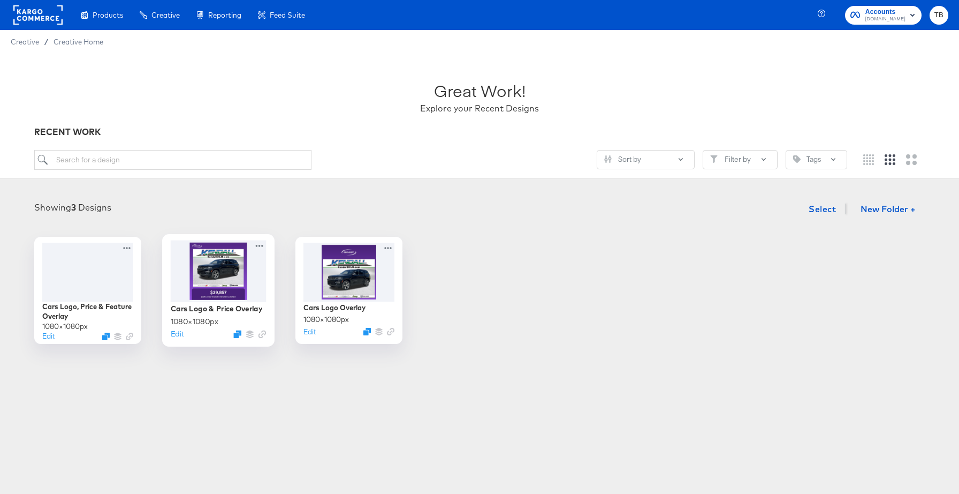
click at [259, 254] on div at bounding box center [219, 271] width 96 height 62
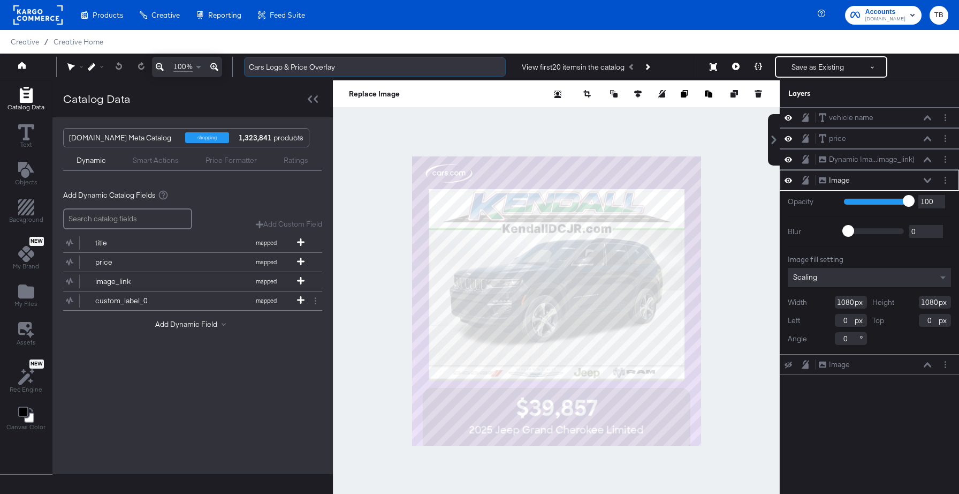
click at [322, 67] on input "Cars Logo & Price Overlay" at bounding box center [375, 67] width 262 height 20
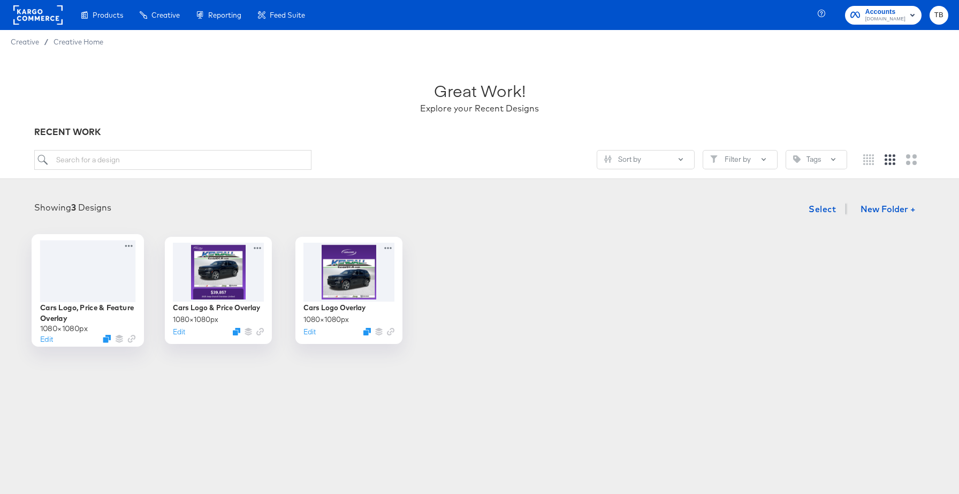
click at [128, 280] on div at bounding box center [88, 271] width 96 height 62
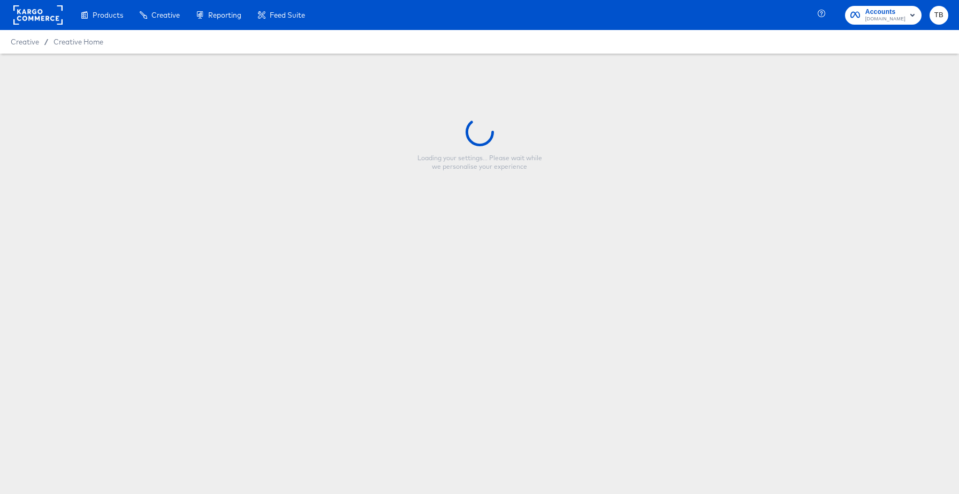
type input "Cars Logo, Price & Feature Overlay"
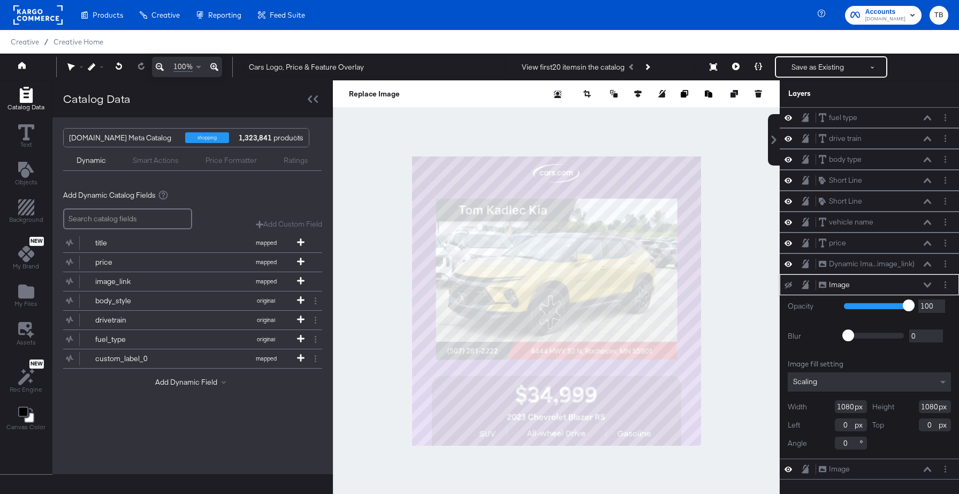
click at [926, 284] on icon at bounding box center [927, 284] width 7 height 5
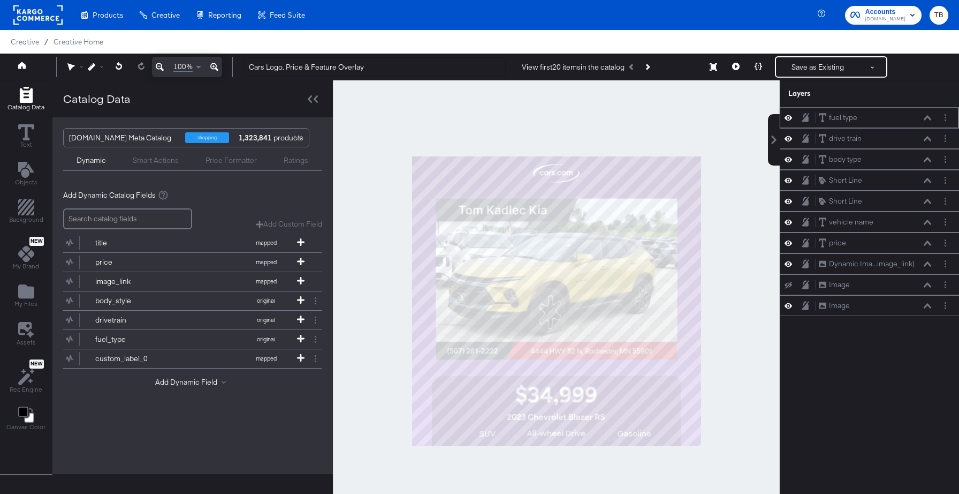
click at [927, 122] on div "fuel type fuel type" at bounding box center [876, 117] width 114 height 11
click at [929, 118] on icon at bounding box center [927, 117] width 7 height 5
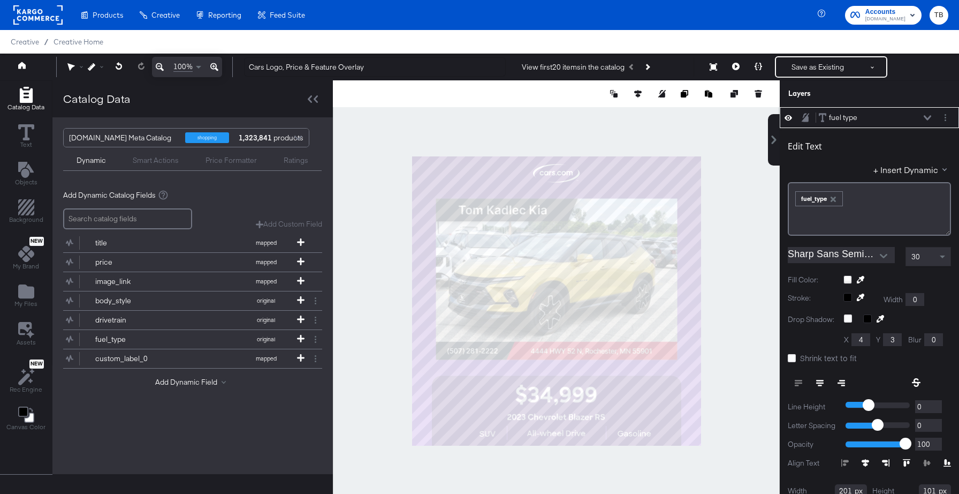
scroll to position [11, 0]
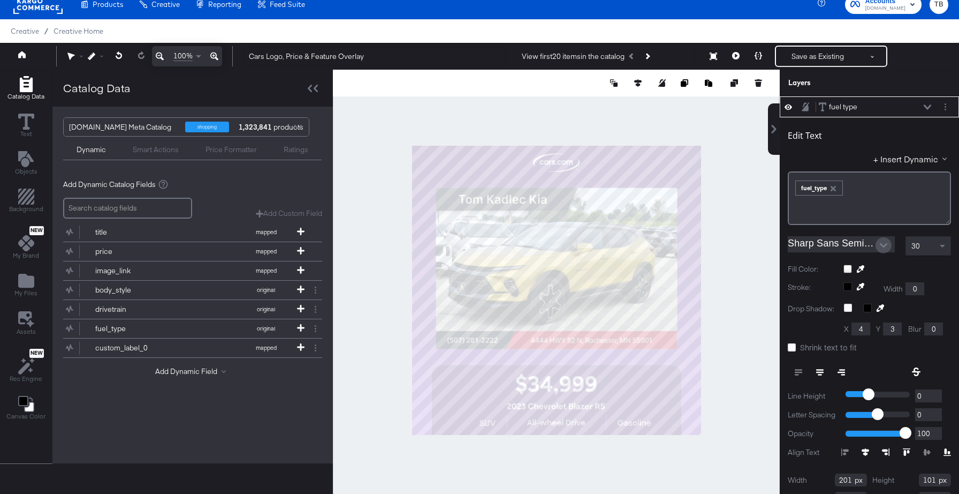
click at [883, 246] on icon "Open" at bounding box center [883, 245] width 7 height 4
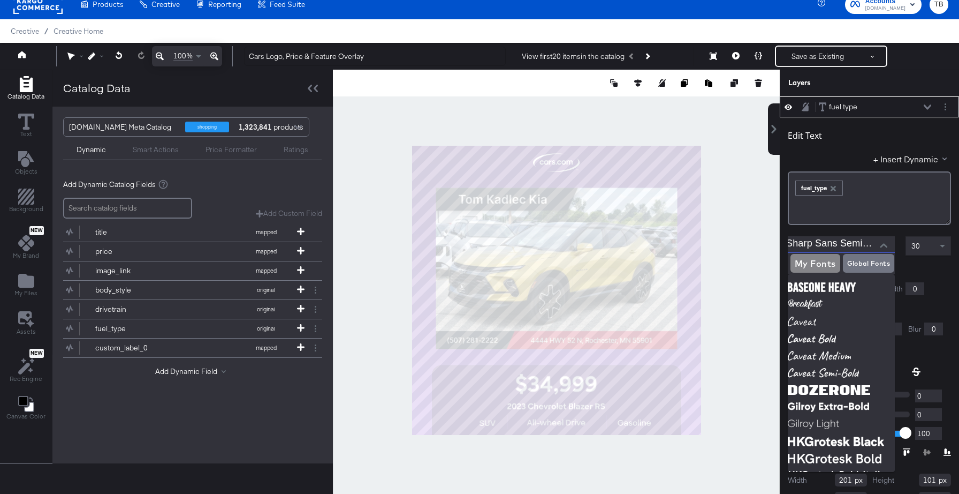
scroll to position [0, 0]
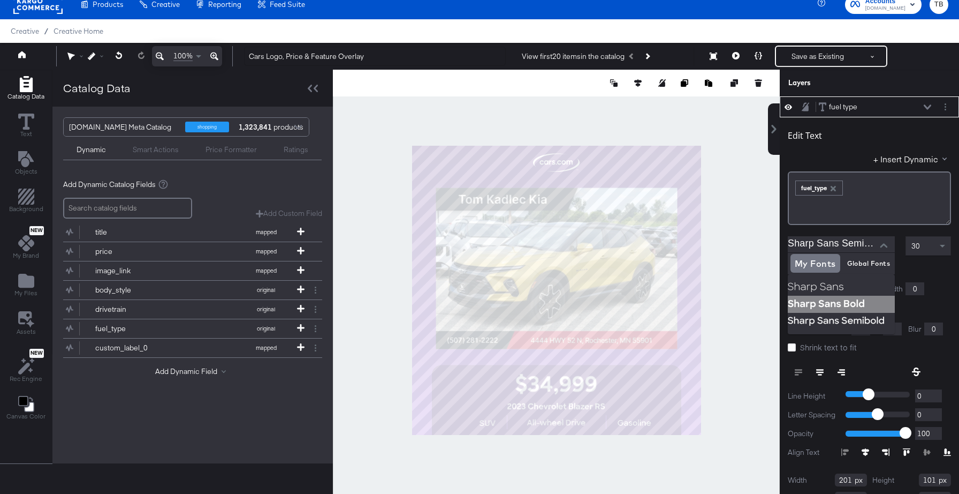
click at [839, 305] on img at bounding box center [841, 304] width 107 height 17
type input "Sharp Sans Bold"
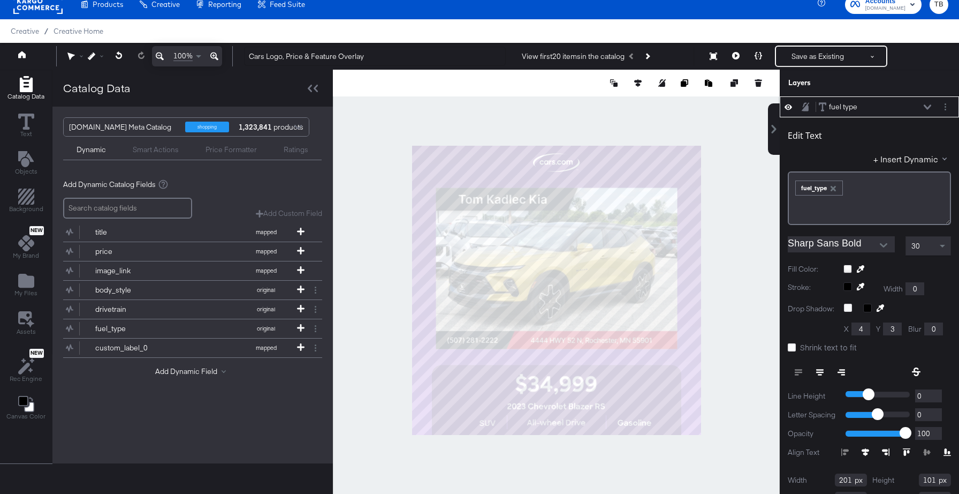
click at [927, 107] on icon at bounding box center [927, 106] width 7 height 5
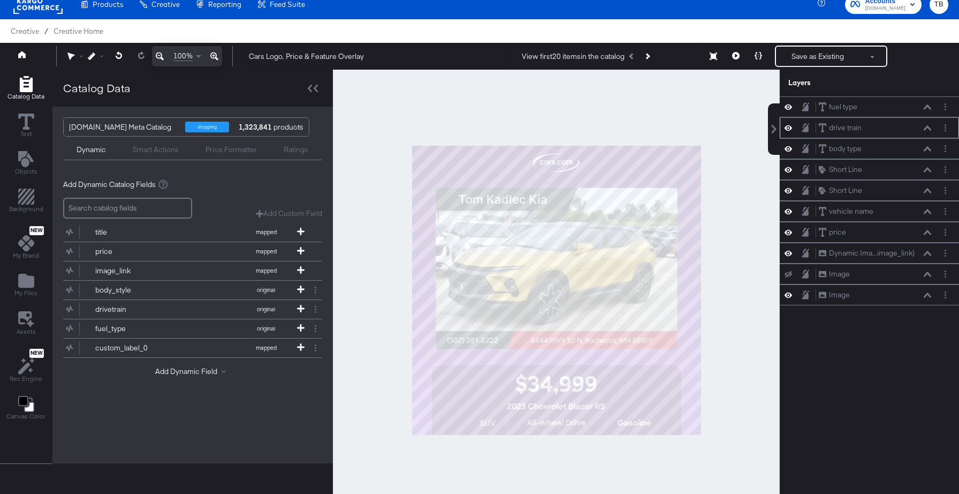
click at [928, 129] on icon at bounding box center [927, 127] width 7 height 5
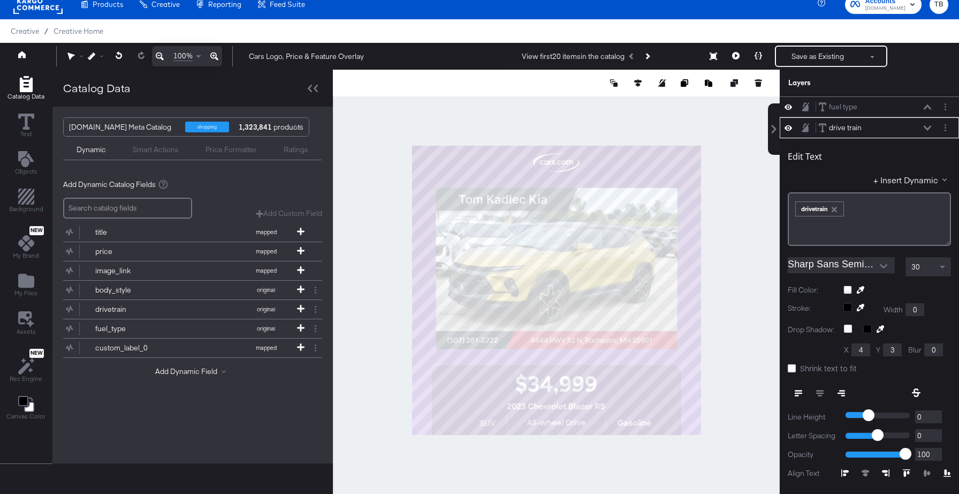
scroll to position [21, 0]
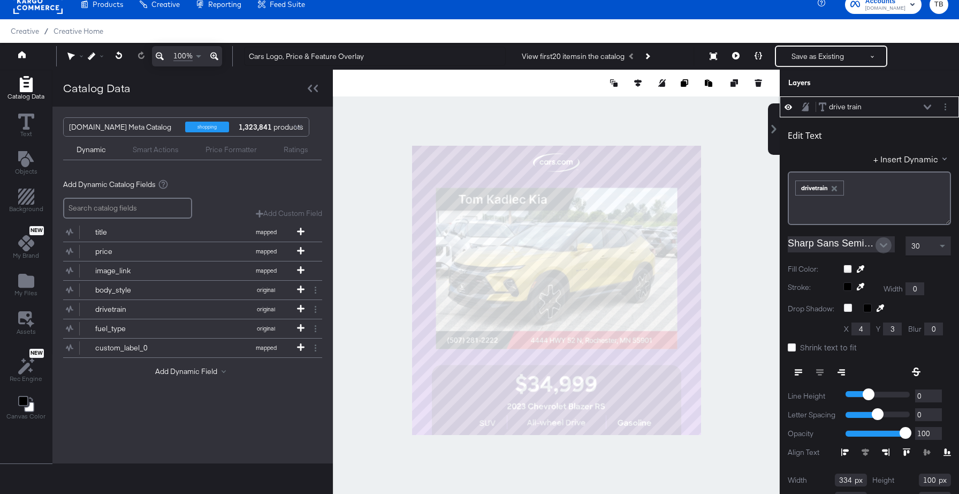
click at [883, 245] on icon "Open" at bounding box center [883, 244] width 7 height 7
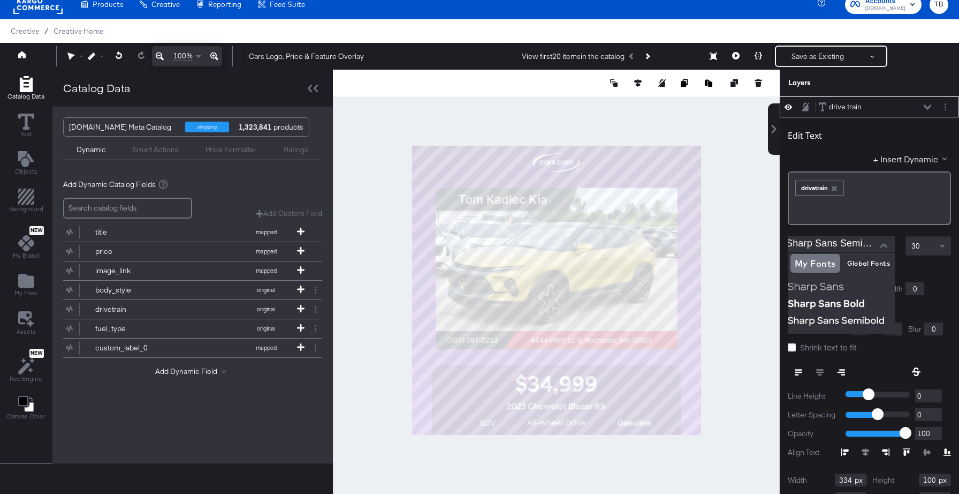
scroll to position [0, 0]
click at [857, 309] on img at bounding box center [841, 304] width 107 height 17
type input "Sharp Sans Bold"
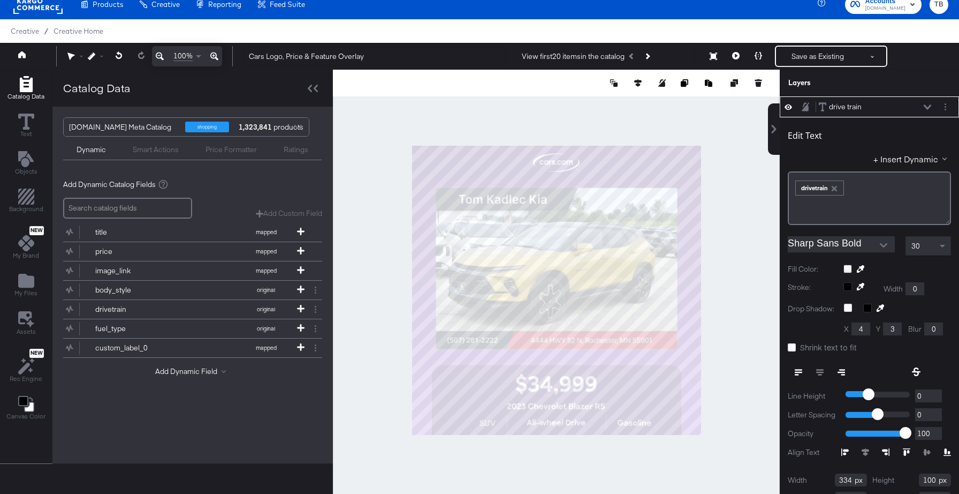
click at [927, 105] on icon at bounding box center [927, 106] width 7 height 5
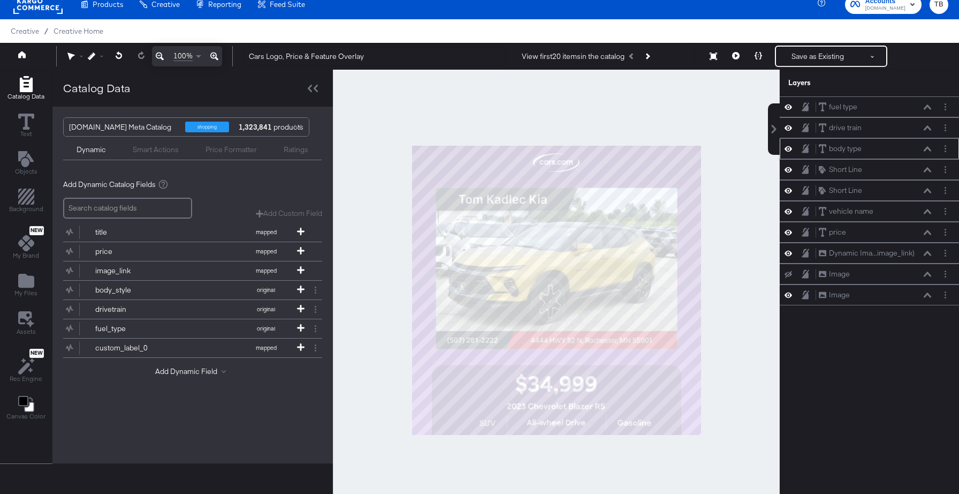
click at [927, 148] on icon at bounding box center [927, 148] width 7 height 5
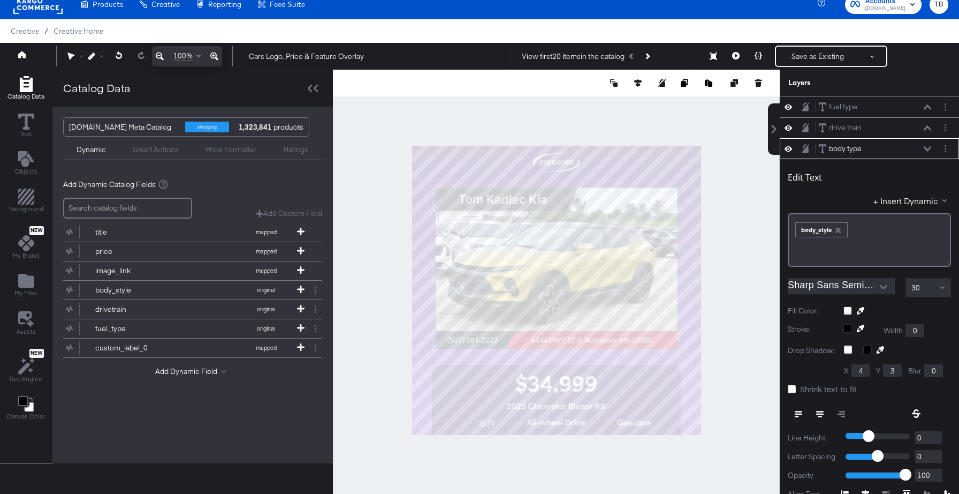
scroll to position [42, 0]
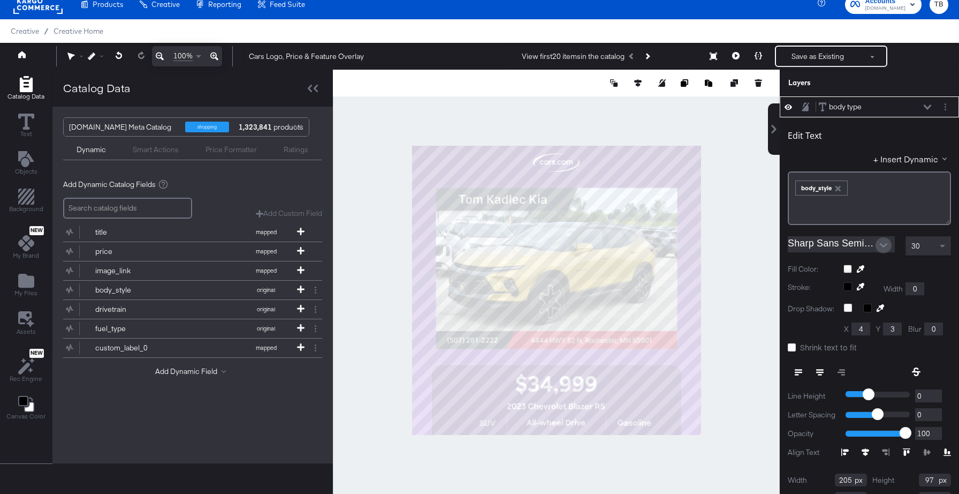
click at [881, 247] on icon "Open" at bounding box center [883, 244] width 7 height 7
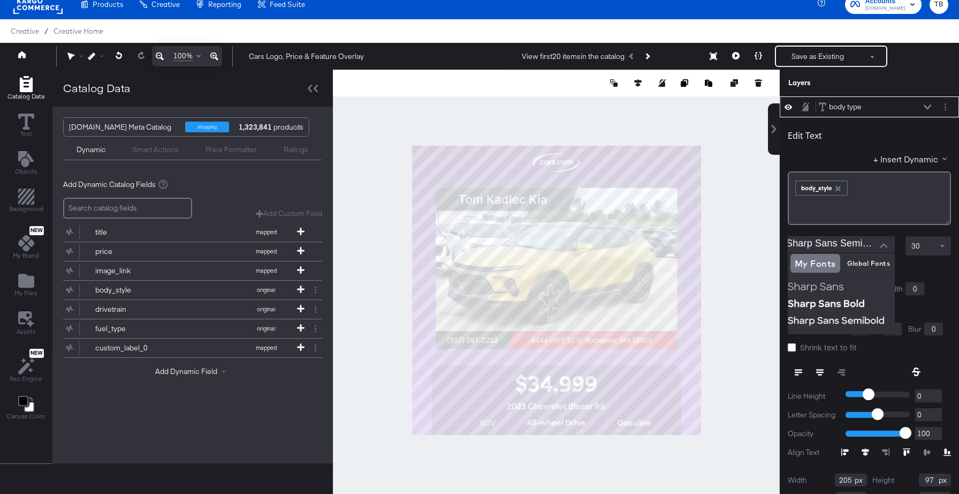
scroll to position [0, 0]
click at [844, 305] on img at bounding box center [841, 304] width 107 height 17
type input "Sharp Sans Bold"
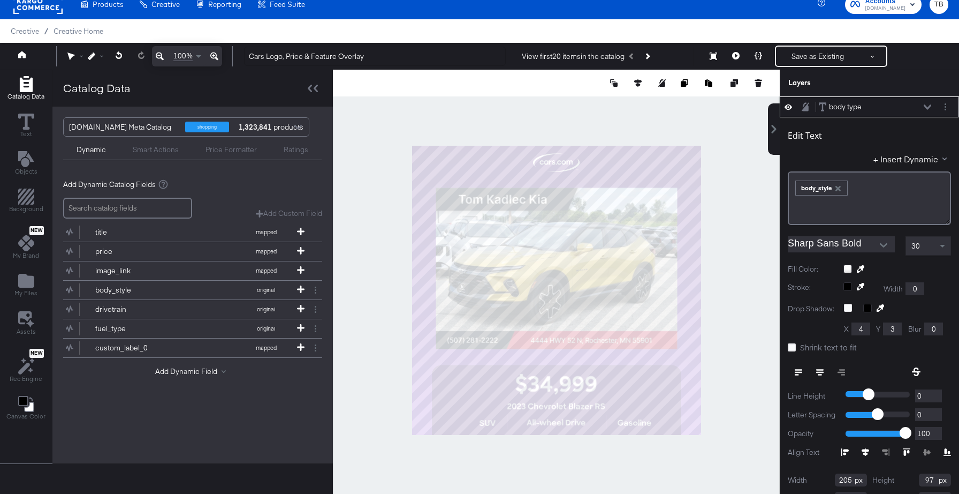
click at [927, 107] on icon at bounding box center [927, 106] width 7 height 5
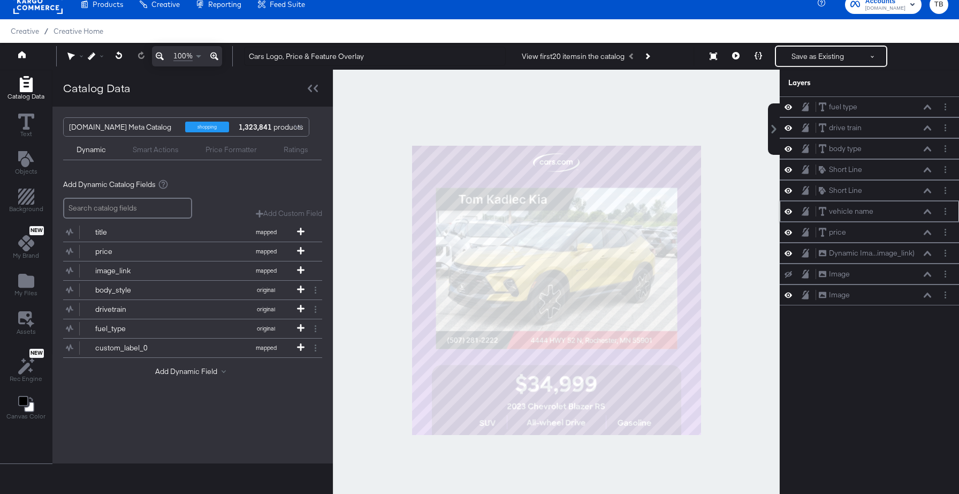
click at [928, 212] on icon at bounding box center [927, 211] width 7 height 5
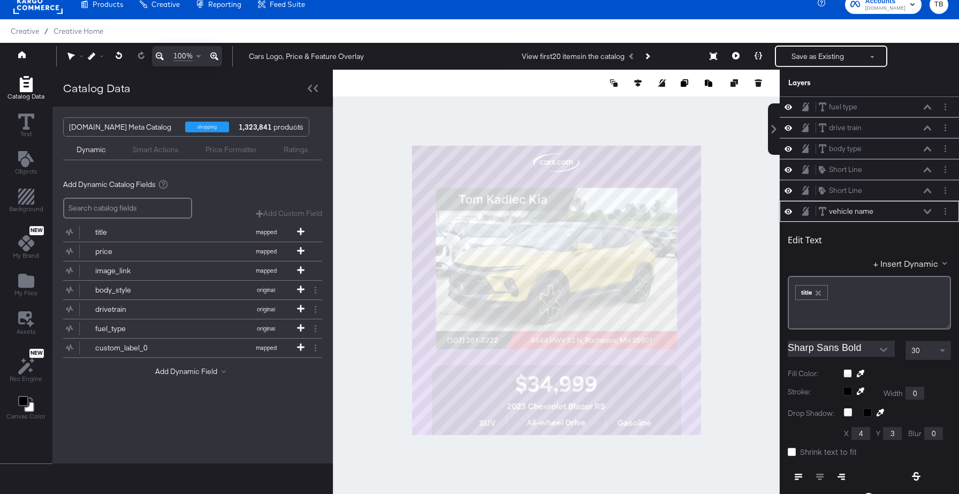
scroll to position [104, 0]
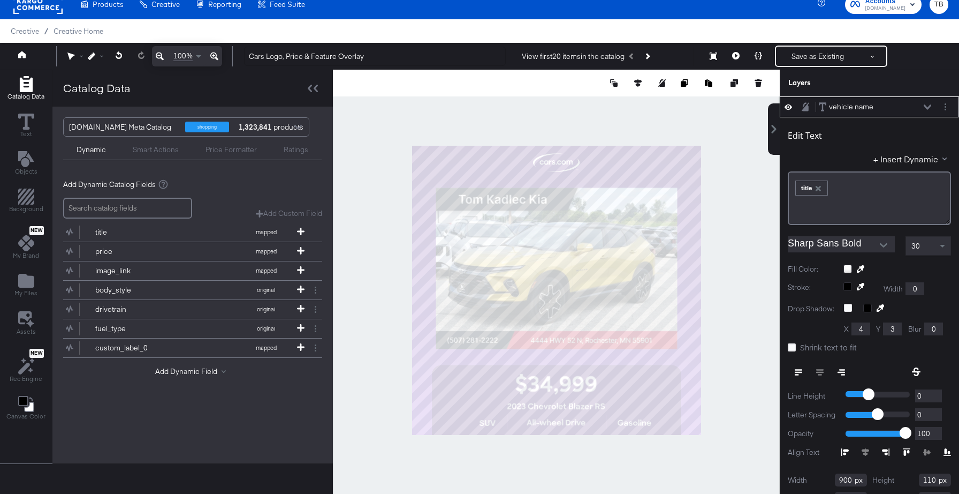
click at [926, 107] on icon at bounding box center [927, 106] width 7 height 5
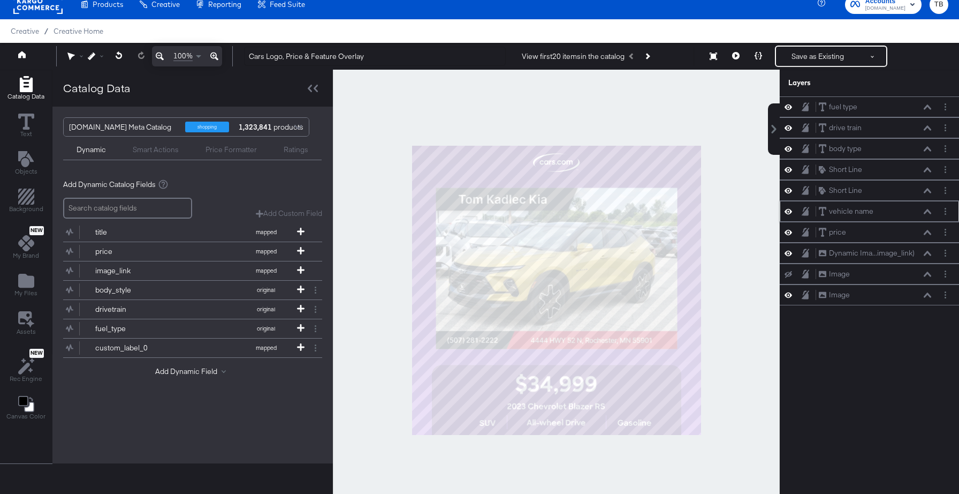
scroll to position [0, 0]
click at [812, 57] on button "Save as Existing" at bounding box center [818, 56] width 84 height 19
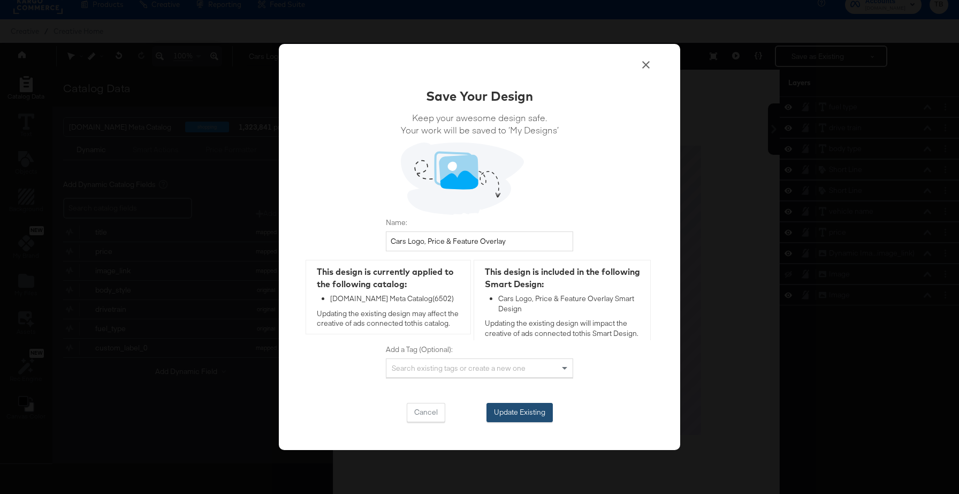
click at [521, 412] on button "Update Existing" at bounding box center [520, 412] width 66 height 19
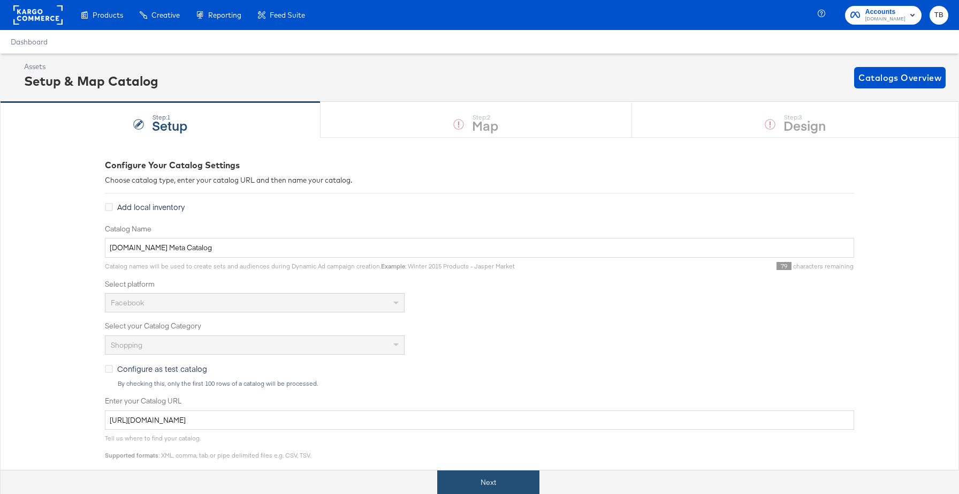
click at [515, 478] on button "Next" at bounding box center [488, 482] width 102 height 24
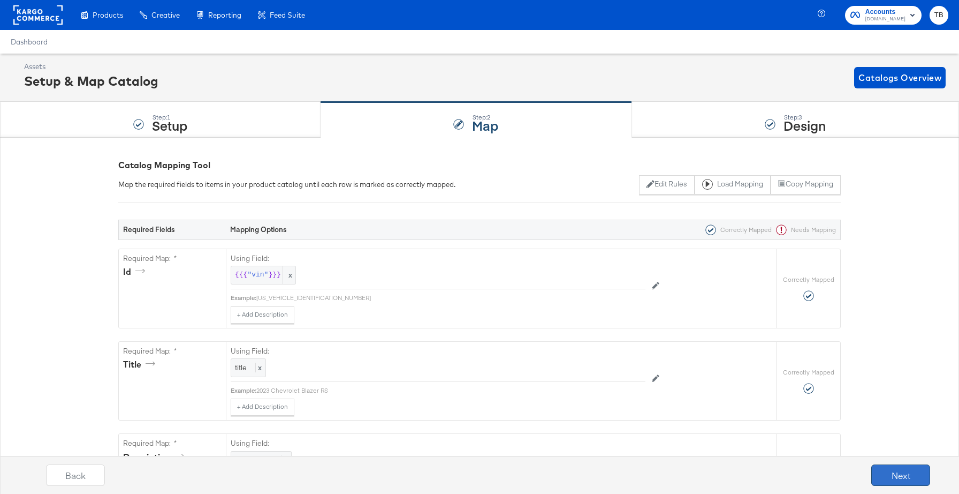
click at [904, 476] on button "Next" at bounding box center [901, 474] width 59 height 21
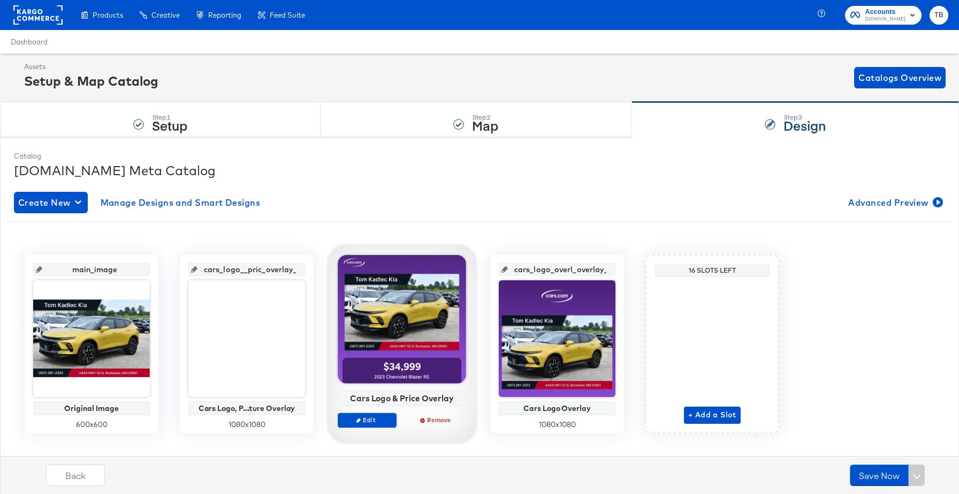
scroll to position [17, 0]
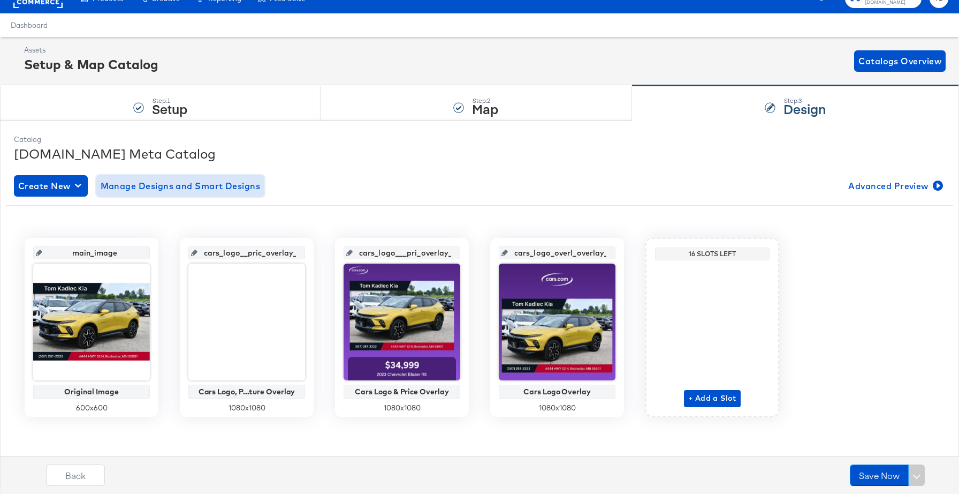
click at [198, 187] on span "Manage Designs and Smart Designs" at bounding box center [181, 185] width 160 height 15
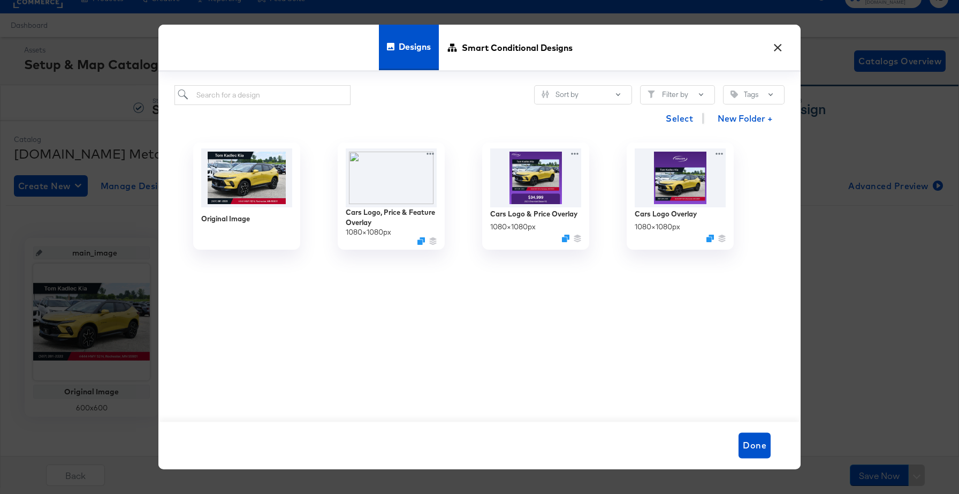
click at [785, 51] on button "×" at bounding box center [777, 44] width 19 height 19
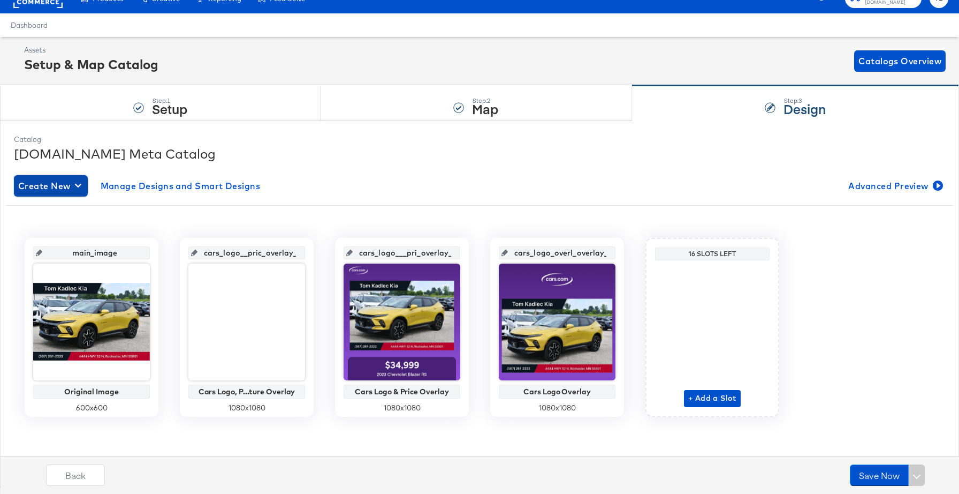
click at [66, 188] on span "Create New" at bounding box center [50, 185] width 65 height 15
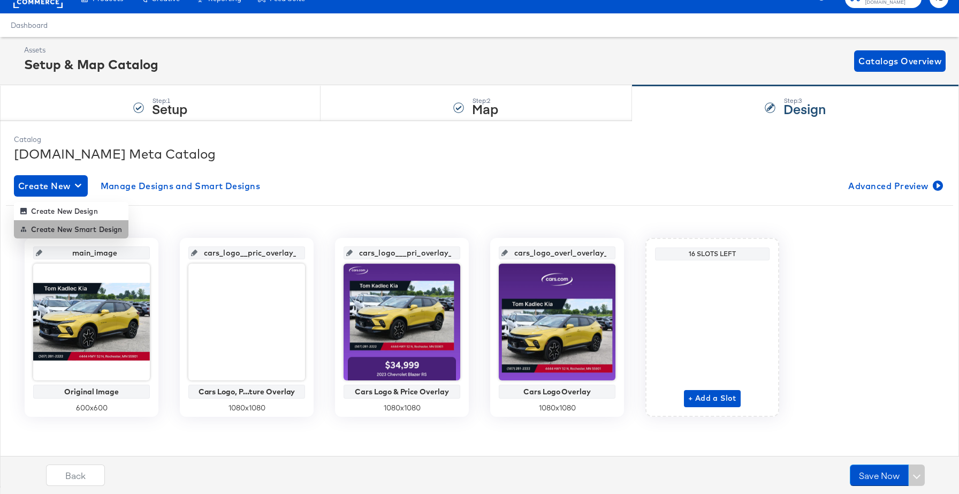
click at [74, 230] on div "Create New Smart Design" at bounding box center [71, 229] width 102 height 9
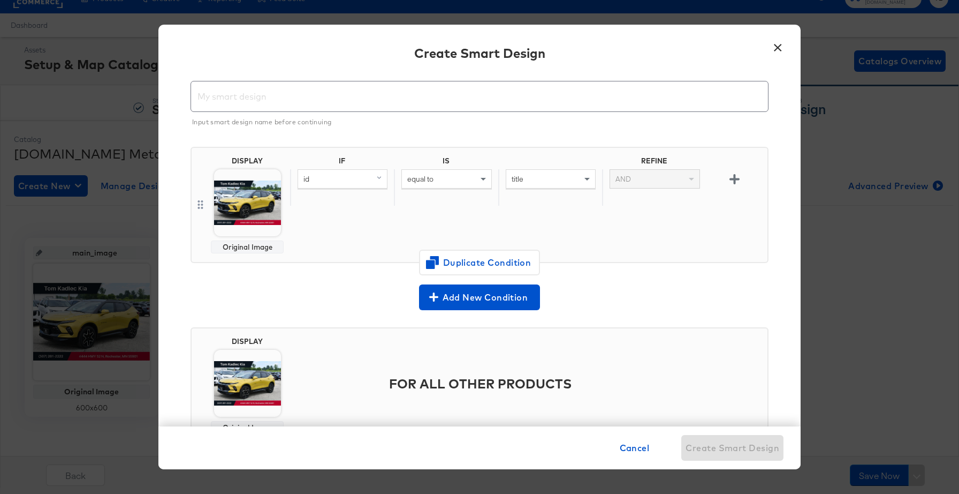
scroll to position [0, 0]
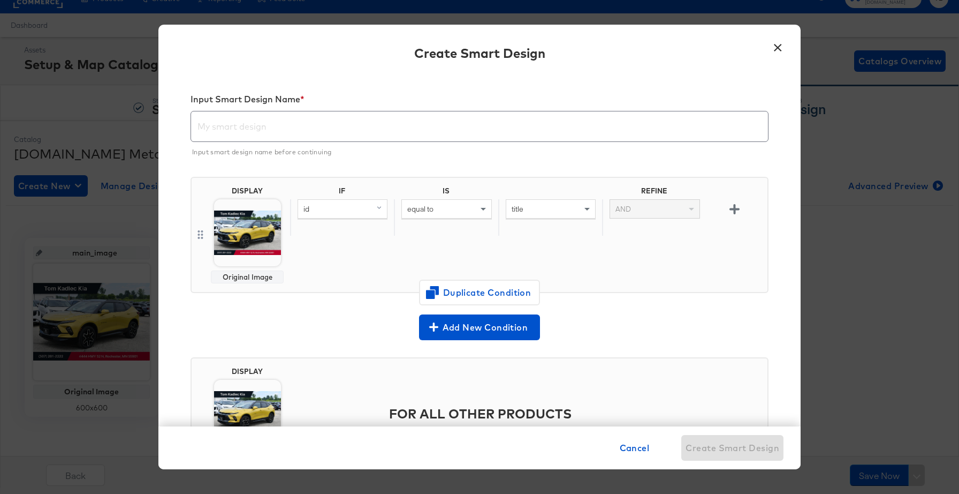
click at [373, 208] on div "id" at bounding box center [342, 209] width 89 height 18
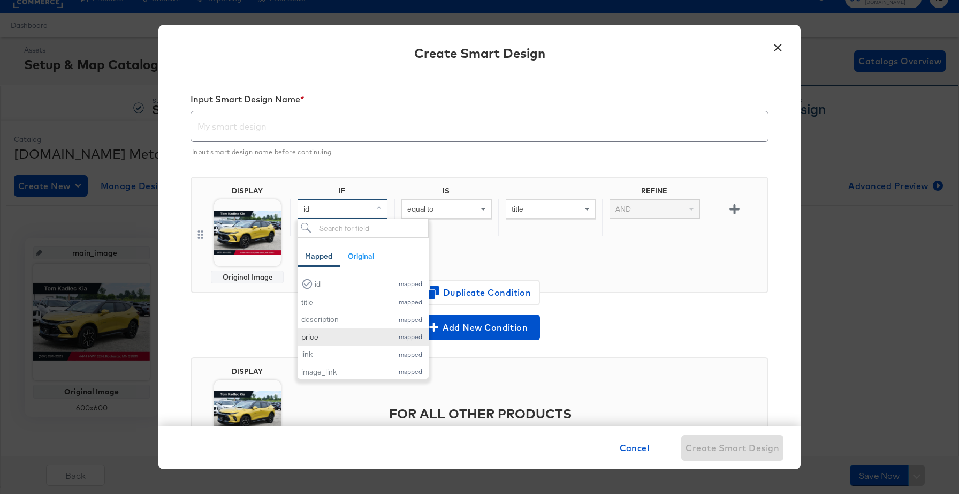
click at [338, 339] on div "price" at bounding box center [344, 337] width 86 height 10
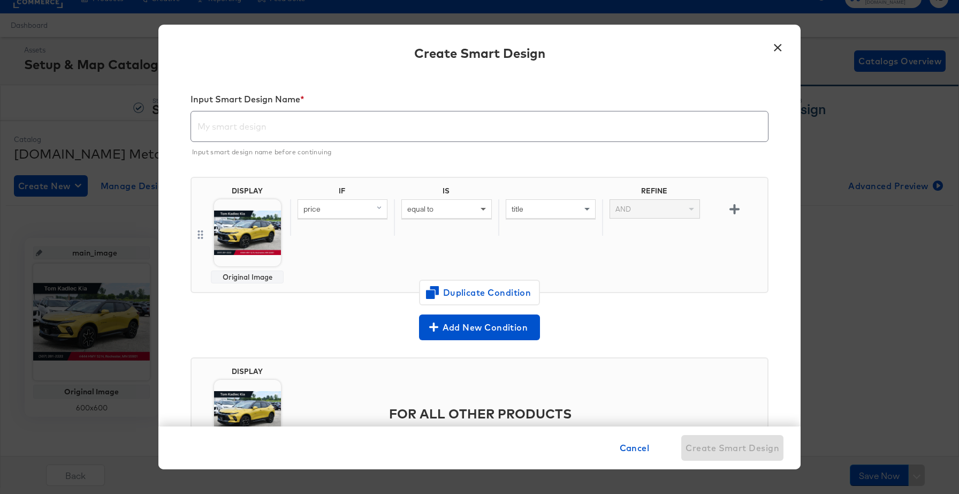
click at [482, 208] on span at bounding box center [483, 210] width 5 height 4
click at [549, 213] on input "text" at bounding box center [551, 209] width 90 height 20
type input "0"
click at [568, 237] on div "IF IS REFINE price not equal to (custom) 0 AND" at bounding box center [526, 234] width 473 height 97
click at [258, 134] on input "text" at bounding box center [479, 122] width 577 height 30
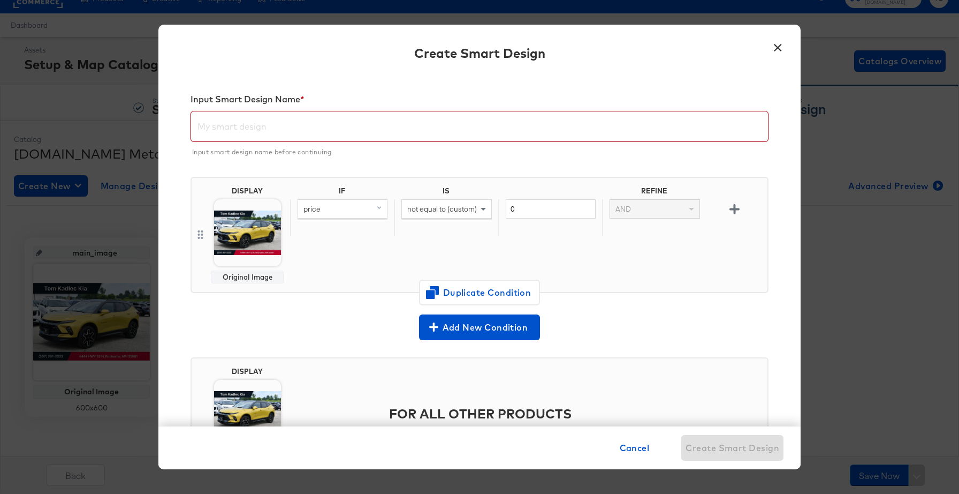
paste input "Cars Logo, Price & Feature Overlay"
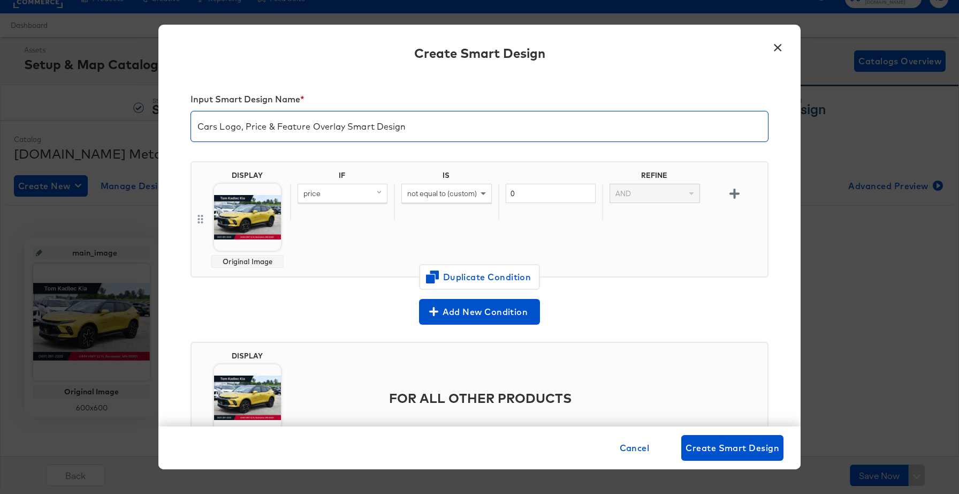
type input "Cars Logo, Price & Feature Overlay Smart Design"
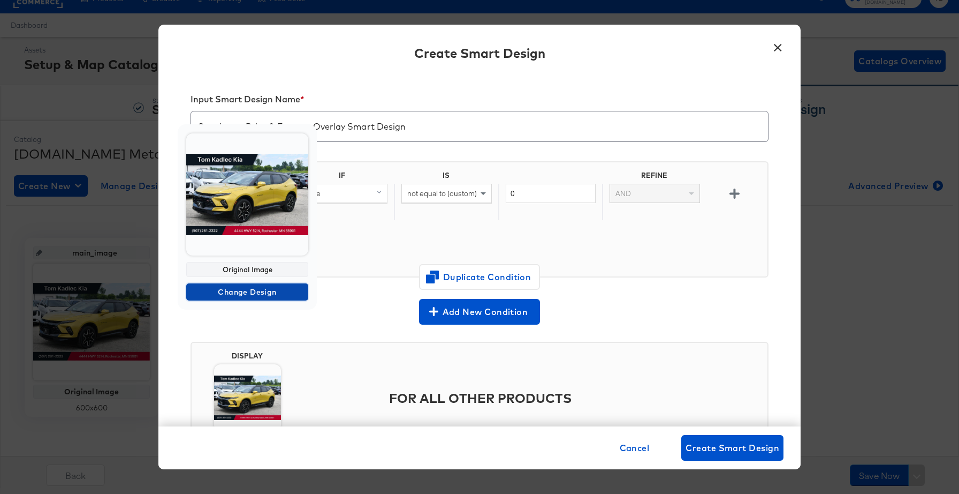
click at [252, 294] on span "Change Design" at bounding box center [248, 291] width 114 height 13
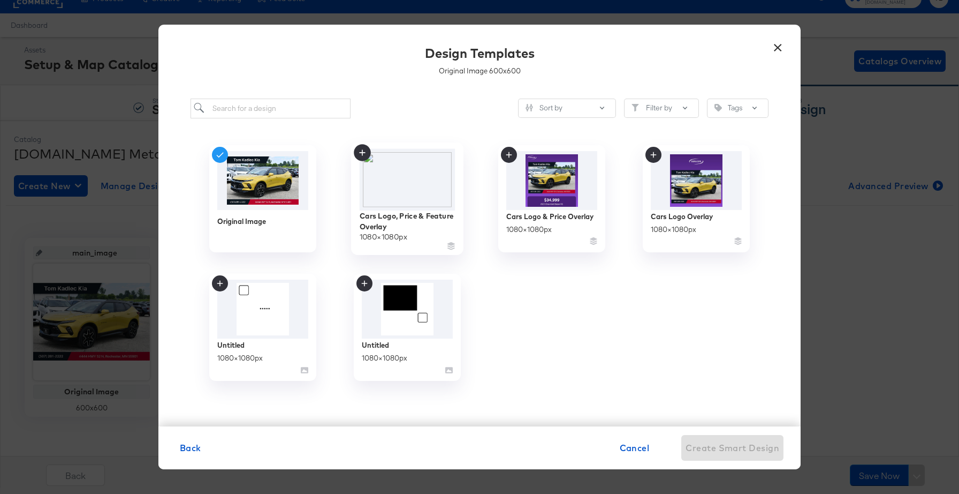
click at [443, 197] on img at bounding box center [408, 179] width 96 height 62
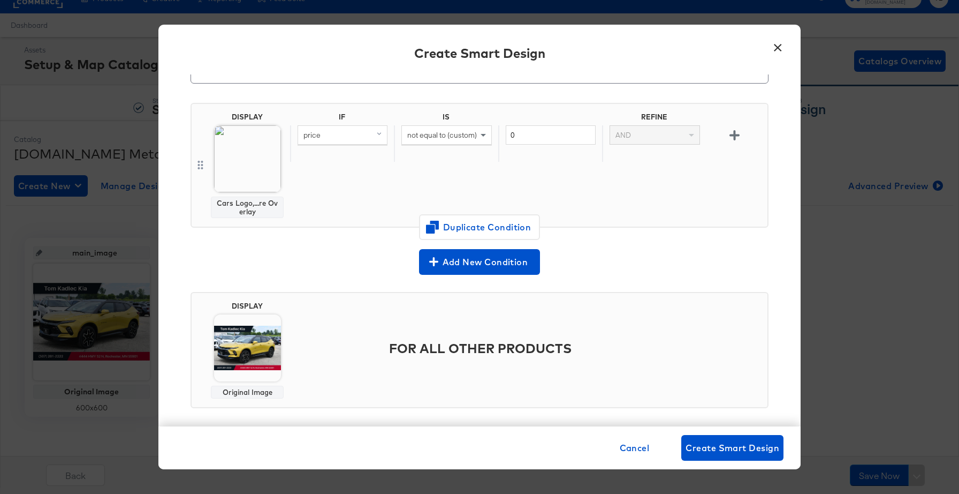
scroll to position [68, 0]
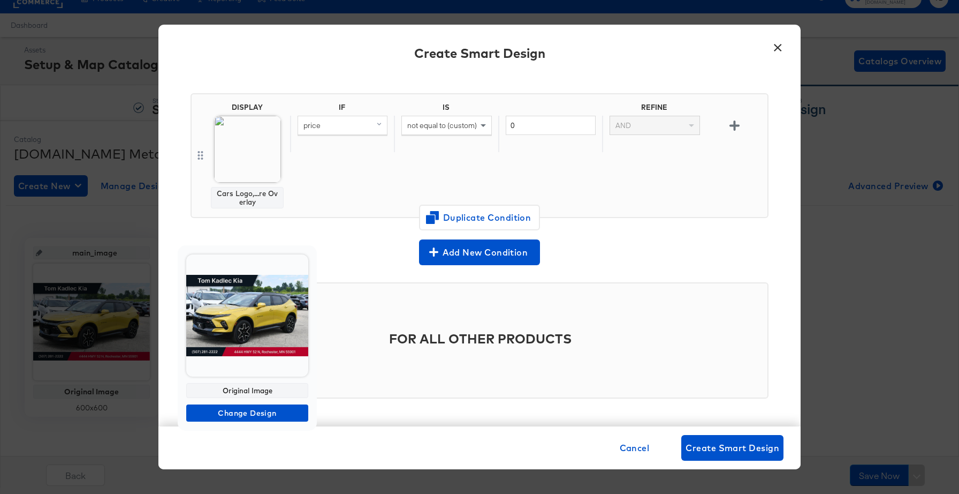
click at [270, 343] on img at bounding box center [247, 315] width 122 height 122
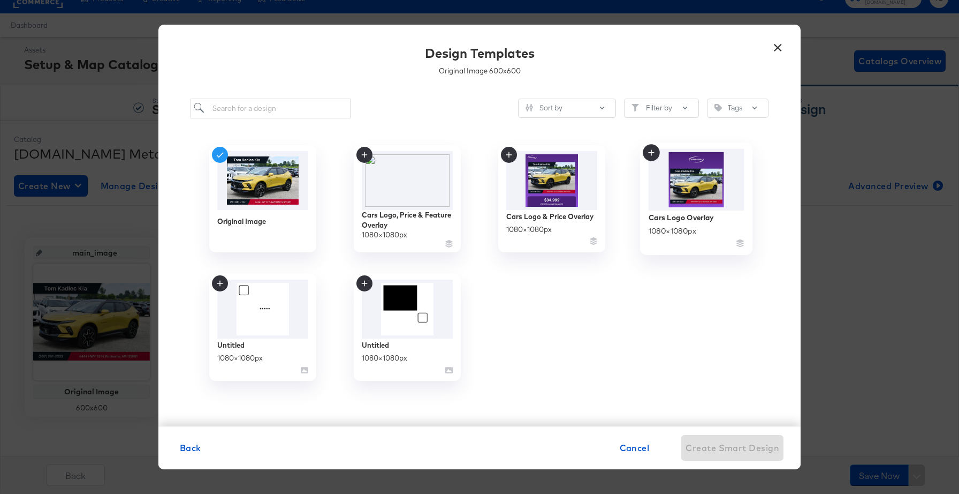
click at [706, 197] on img at bounding box center [697, 179] width 96 height 62
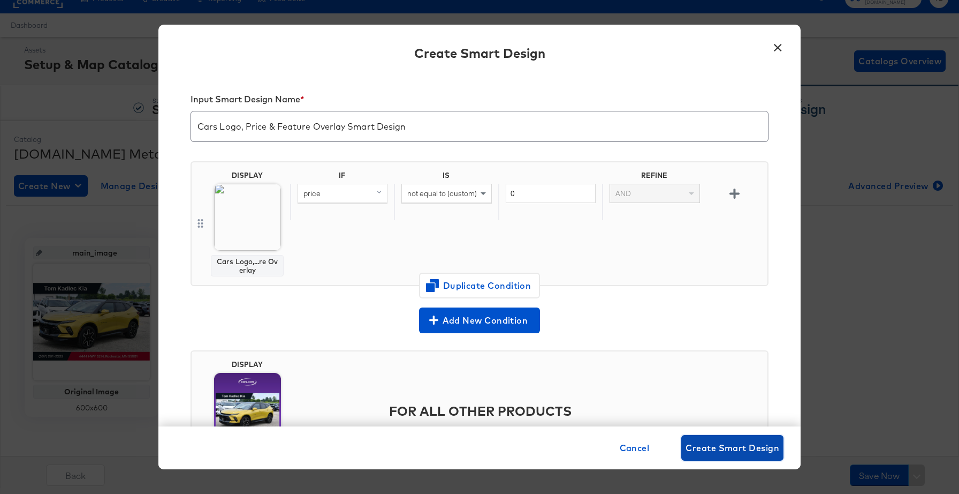
click at [723, 447] on span "Create Smart Design" at bounding box center [733, 447] width 94 height 15
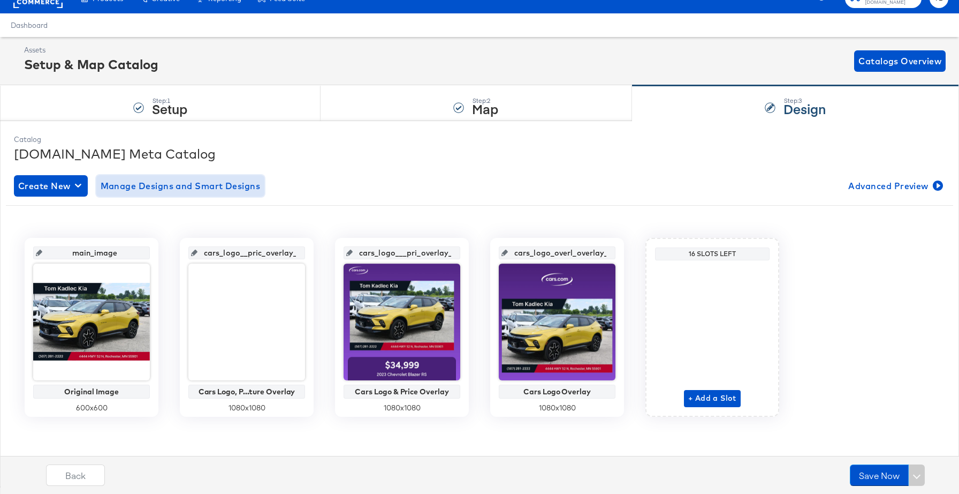
click at [218, 185] on span "Manage Designs and Smart Designs" at bounding box center [181, 185] width 160 height 15
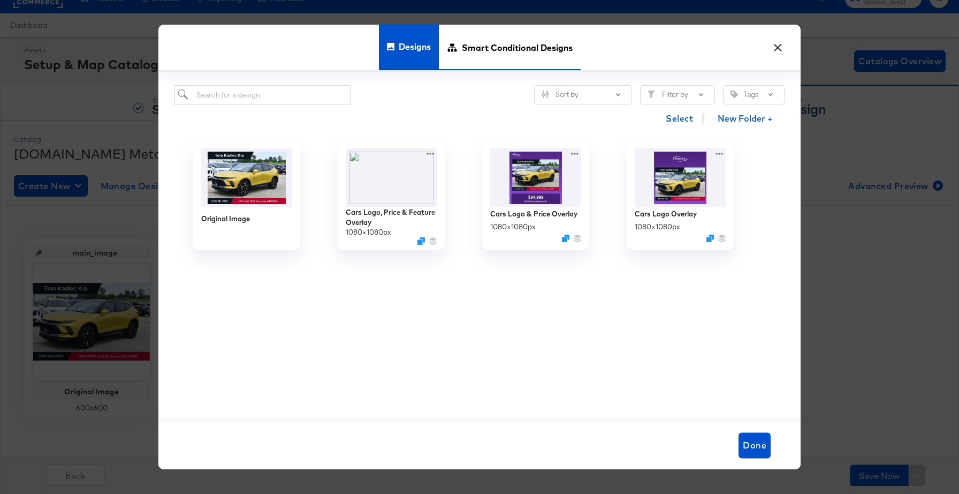
click at [509, 50] on span "Smart Conditional Designs" at bounding box center [517, 47] width 111 height 47
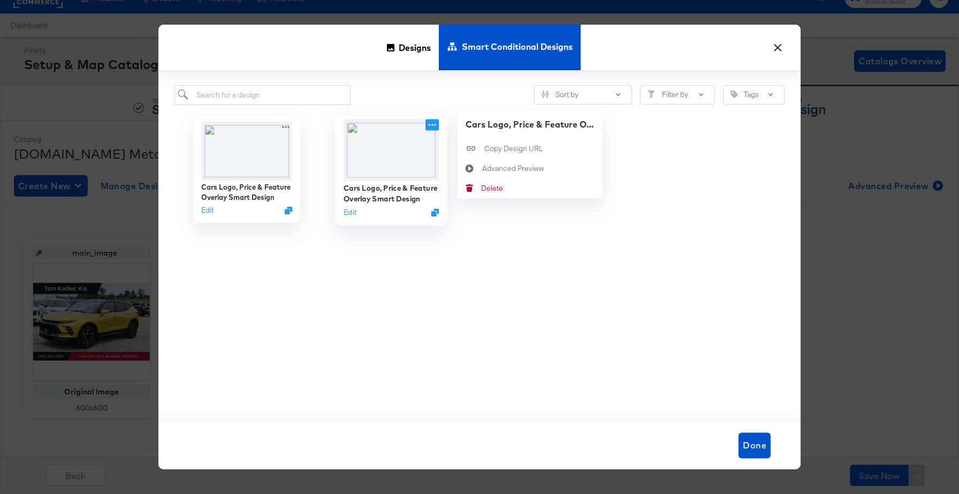
click at [430, 126] on icon at bounding box center [432, 124] width 13 height 11
click at [481, 188] on div "[PERSON_NAME]" at bounding box center [481, 188] width 0 height 0
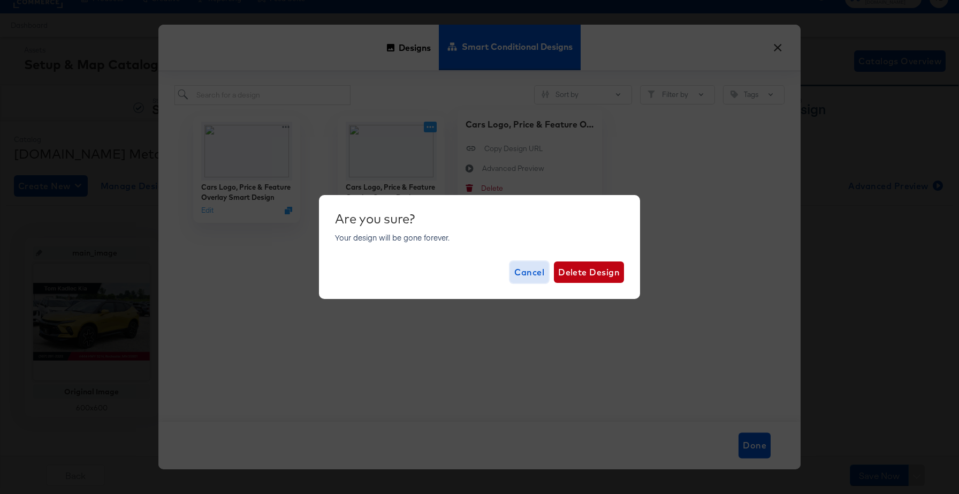
click at [524, 275] on span "Cancel" at bounding box center [530, 271] width 30 height 15
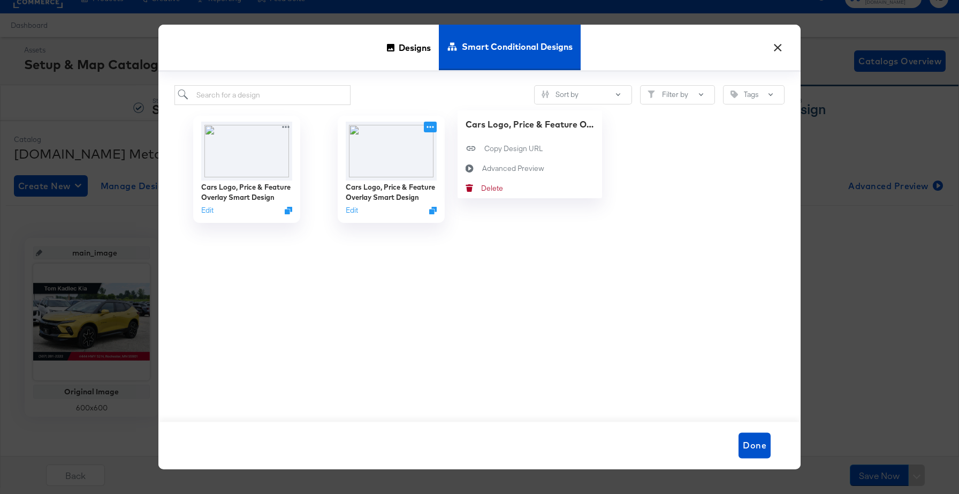
click at [417, 286] on div "Cars Logo, Price & Feature Overlay Smart Design Edit Cars Logo, Price & Feature…" at bounding box center [480, 250] width 610 height 291
click at [428, 162] on img at bounding box center [392, 150] width 96 height 62
click at [351, 211] on button "Edit" at bounding box center [350, 212] width 13 height 10
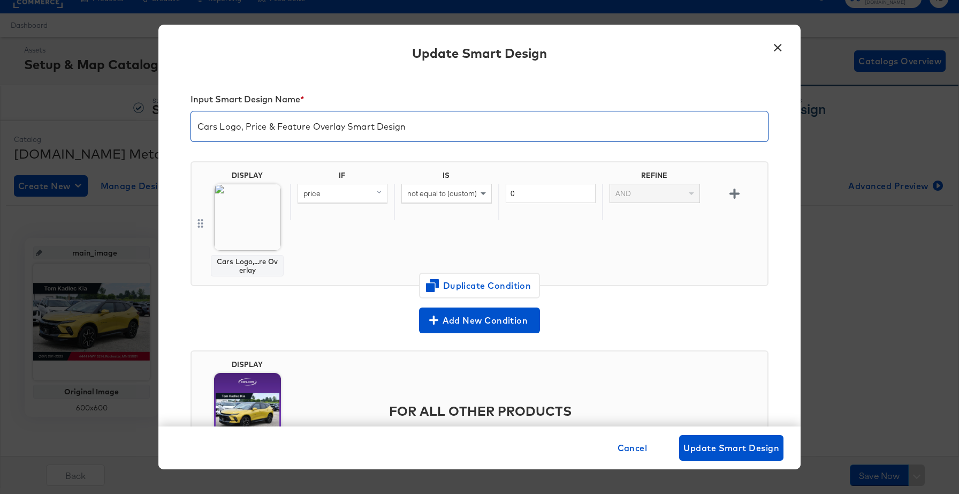
drag, startPoint x: 308, startPoint y: 127, endPoint x: 163, endPoint y: 118, distance: 145.3
click at [163, 118] on div "Input Smart Design Name * Cars Logo, Price & Feature Overlay Smart Design DISPL…" at bounding box center [479, 250] width 642 height 352
paste input "Overlay"
click at [244, 131] on input "Cars Logo, Price & Feature Overlay Smart Design" at bounding box center [479, 122] width 577 height 30
type input "Cars Logo & Price Overlay Smart Design"
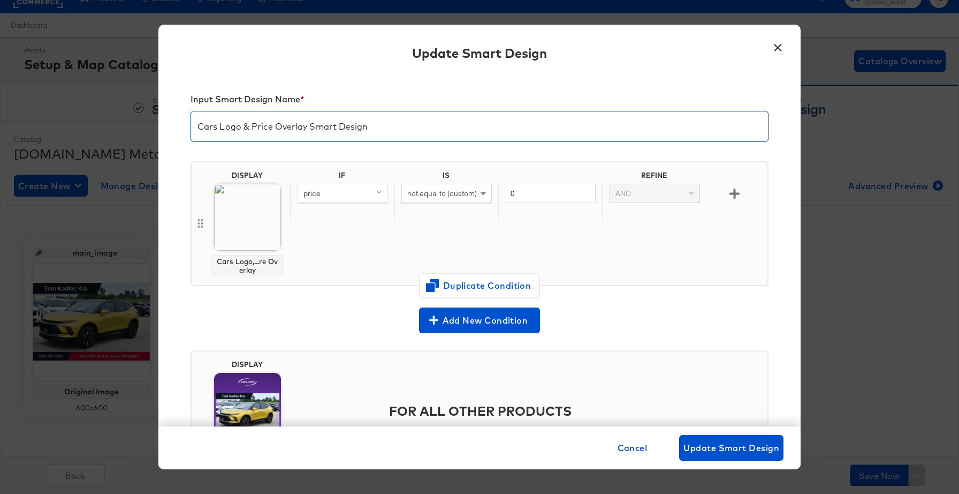
click at [201, 223] on icon at bounding box center [200, 223] width 9 height 13
click at [258, 231] on img at bounding box center [247, 217] width 67 height 67
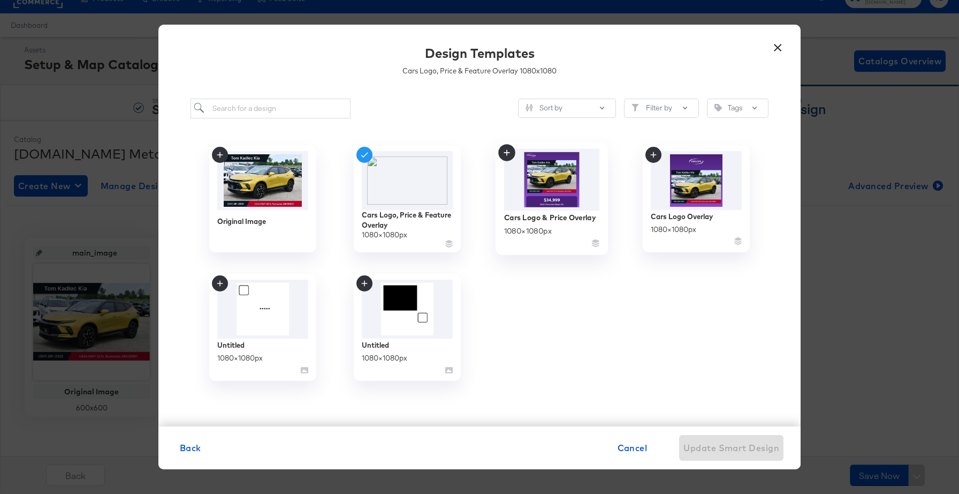
click at [573, 198] on img at bounding box center [552, 179] width 96 height 62
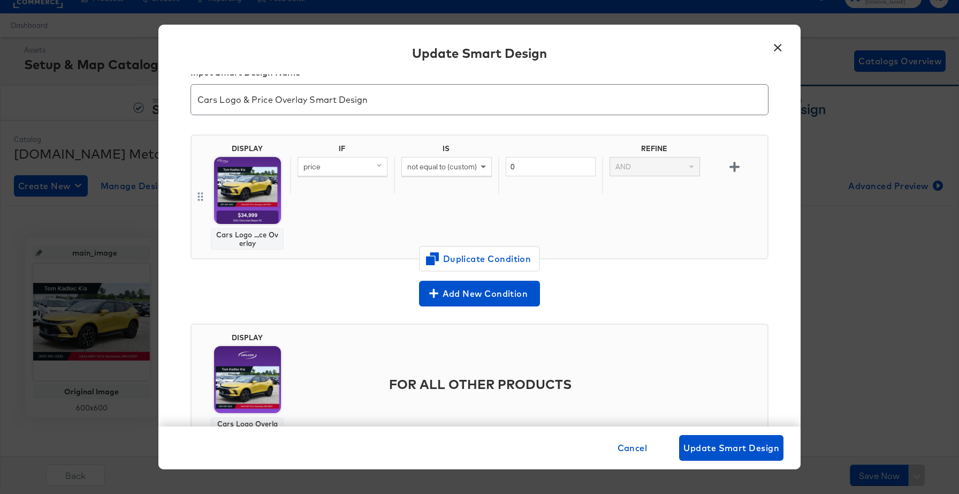
scroll to position [77, 0]
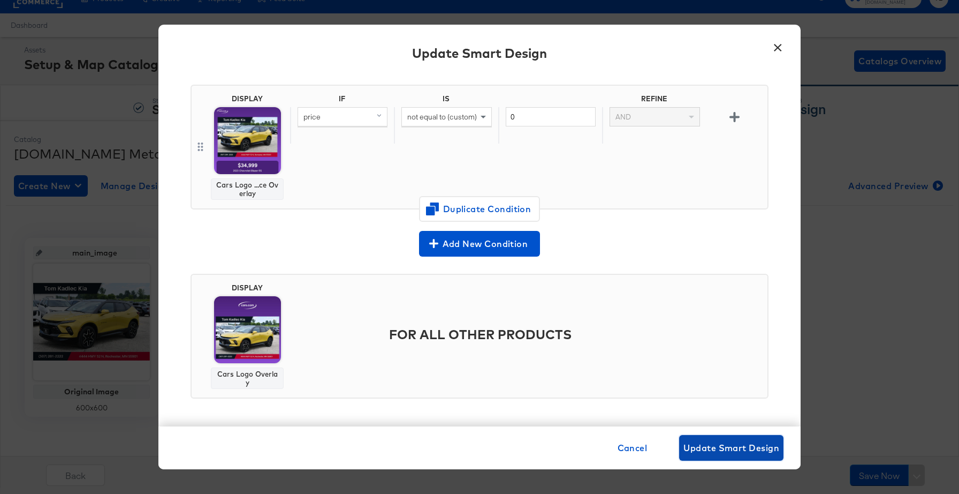
click at [724, 454] on span "Update Smart Design" at bounding box center [732, 447] width 96 height 15
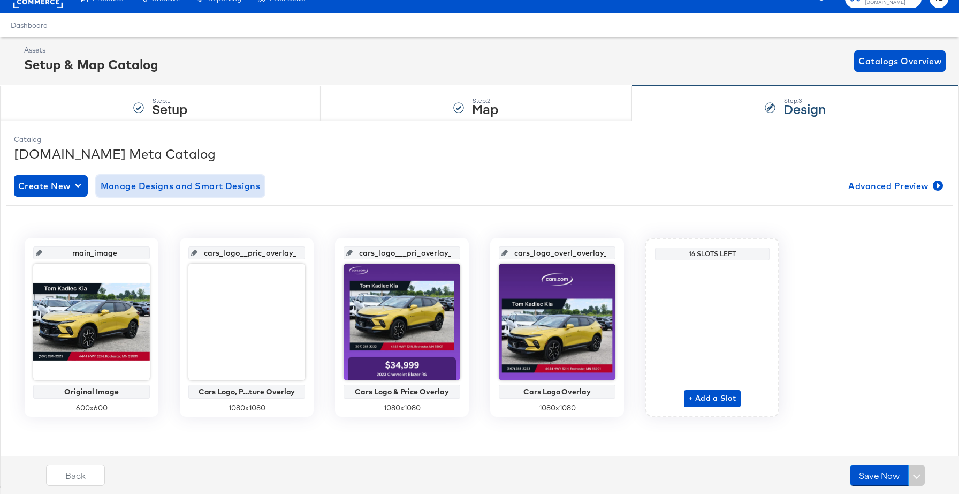
click at [209, 184] on span "Manage Designs and Smart Designs" at bounding box center [181, 185] width 160 height 15
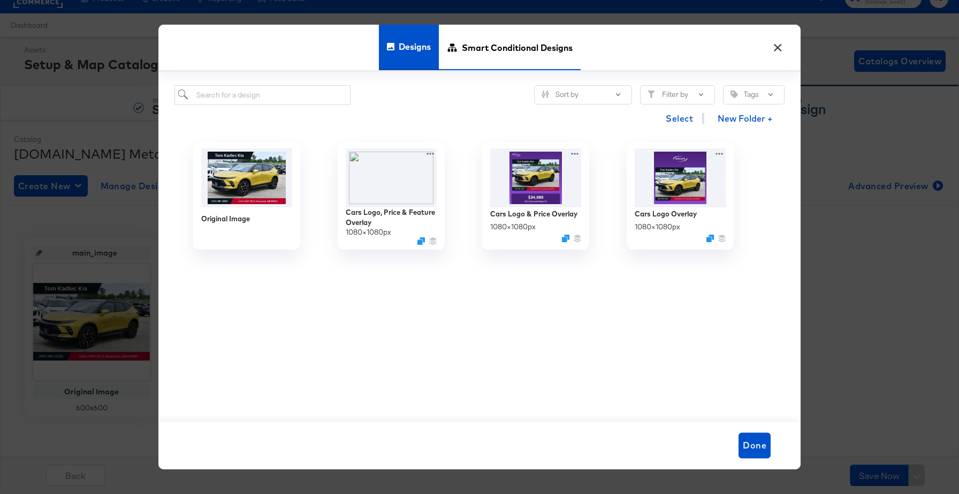
click at [534, 41] on span "Smart Conditional Designs" at bounding box center [517, 47] width 111 height 47
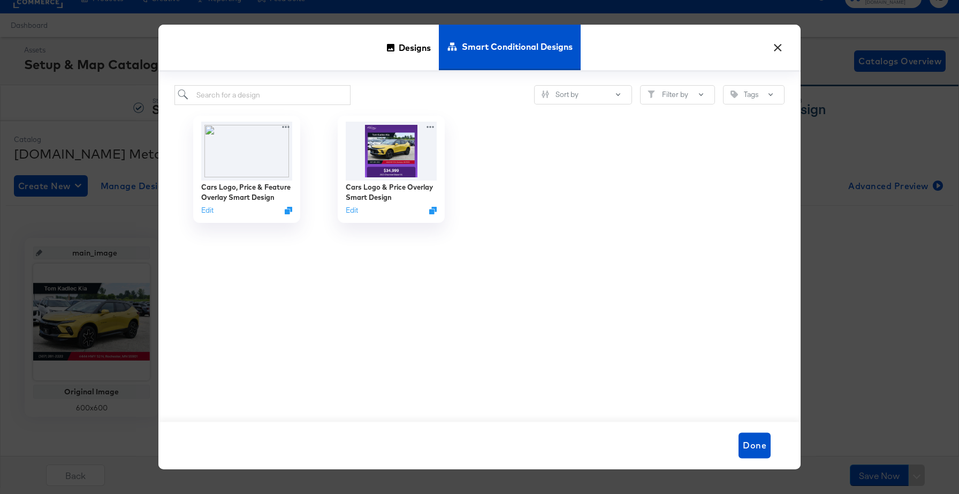
click at [900, 253] on div "× Designs Smart Conditional Designs Sort by Filter by Tags Cars Logo, Price & F…" at bounding box center [479, 247] width 959 height 494
click at [760, 446] on span "Done" at bounding box center [755, 445] width 24 height 15
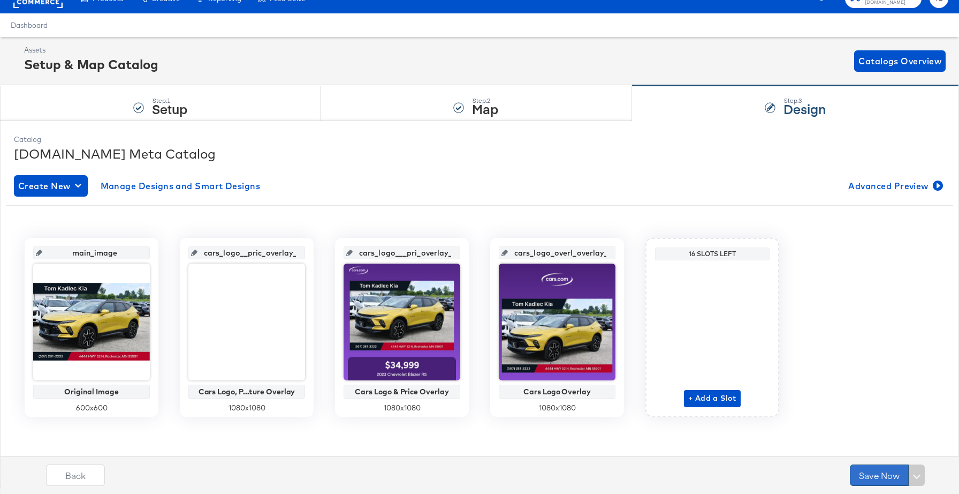
click at [884, 472] on button "Save Now" at bounding box center [879, 474] width 59 height 21
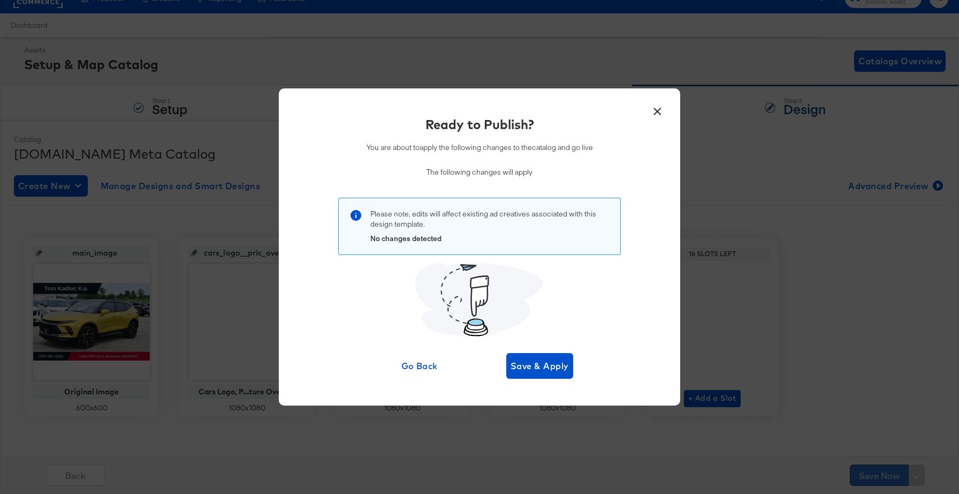
scroll to position [0, 0]
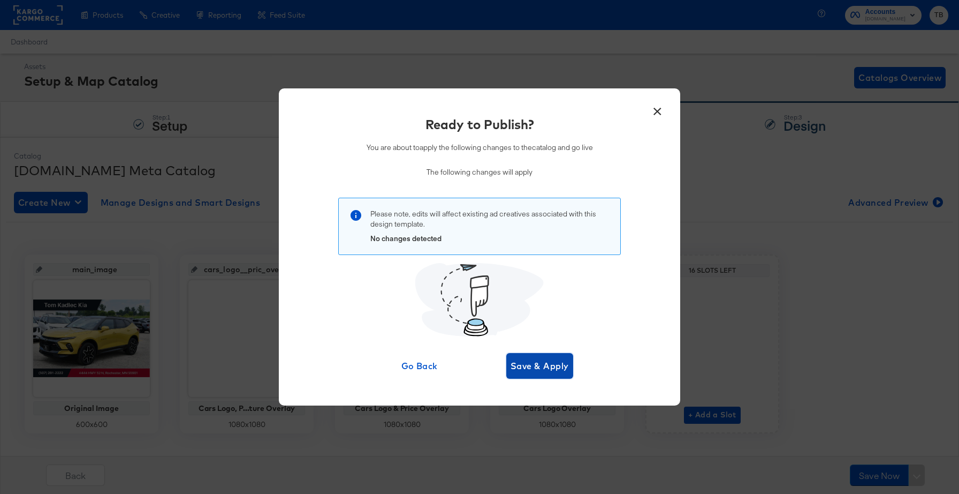
click at [558, 360] on span "Save & Apply" at bounding box center [540, 365] width 58 height 15
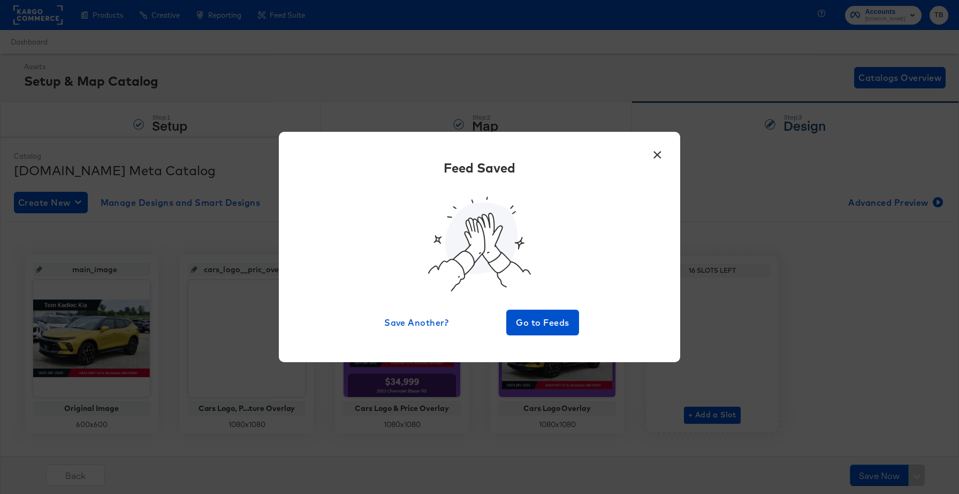
click at [659, 155] on button "×" at bounding box center [657, 151] width 19 height 19
